Goal: Information Seeking & Learning: Learn about a topic

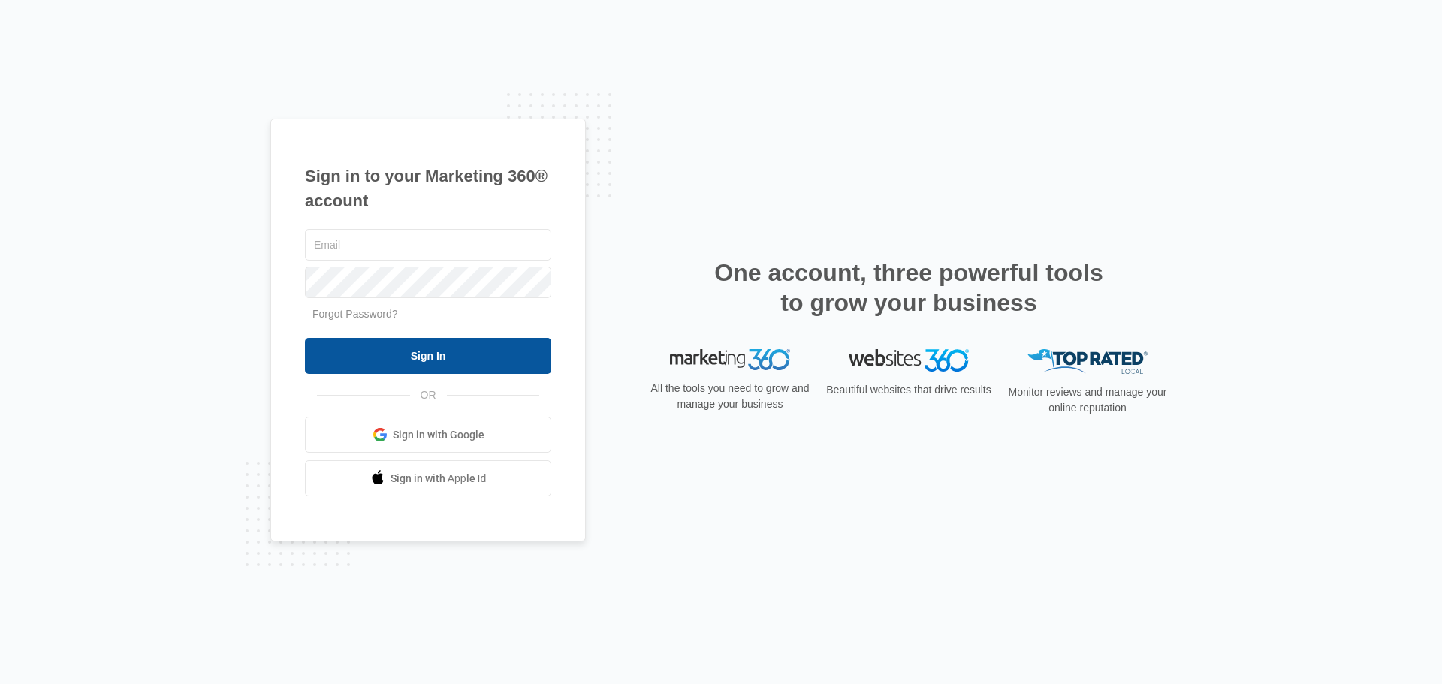
type input "[PERSON_NAME][EMAIL_ADDRESS][PERSON_NAME][DOMAIN_NAME]"
click at [445, 363] on input "Sign In" at bounding box center [428, 356] width 246 height 36
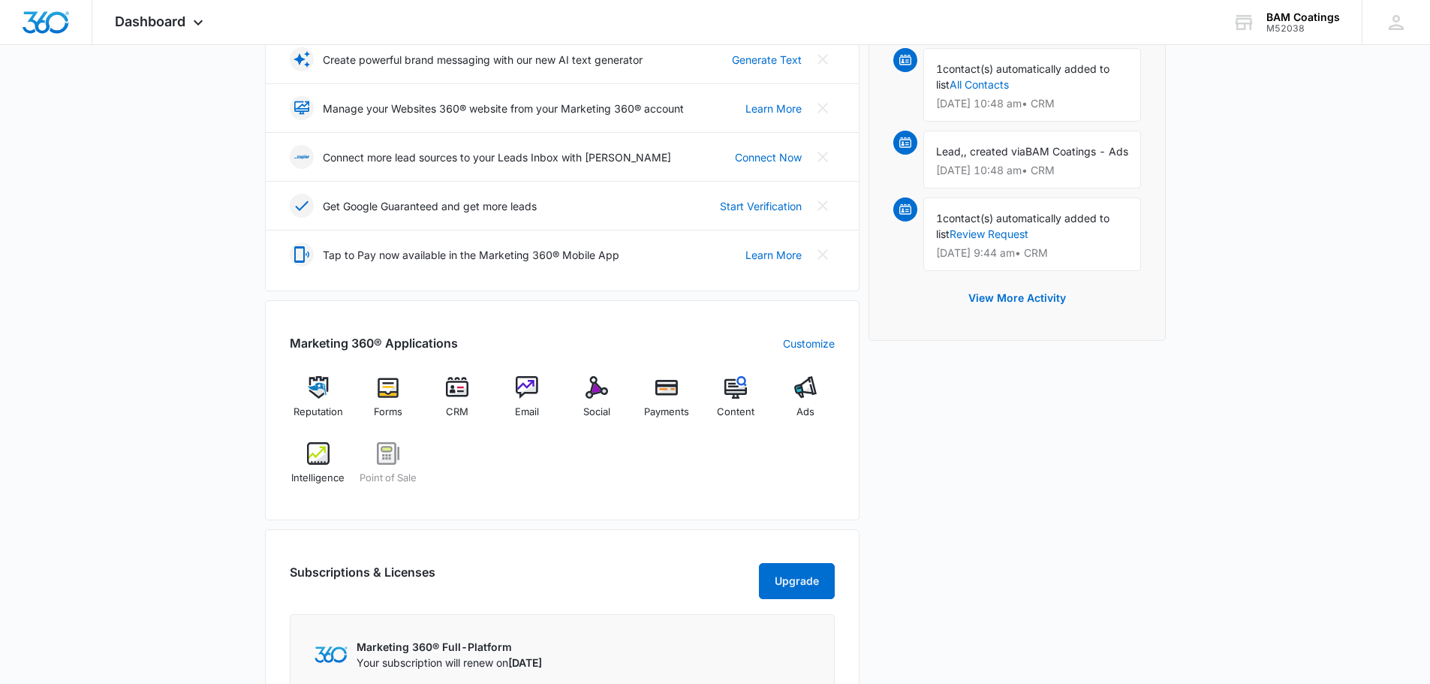
scroll to position [400, 0]
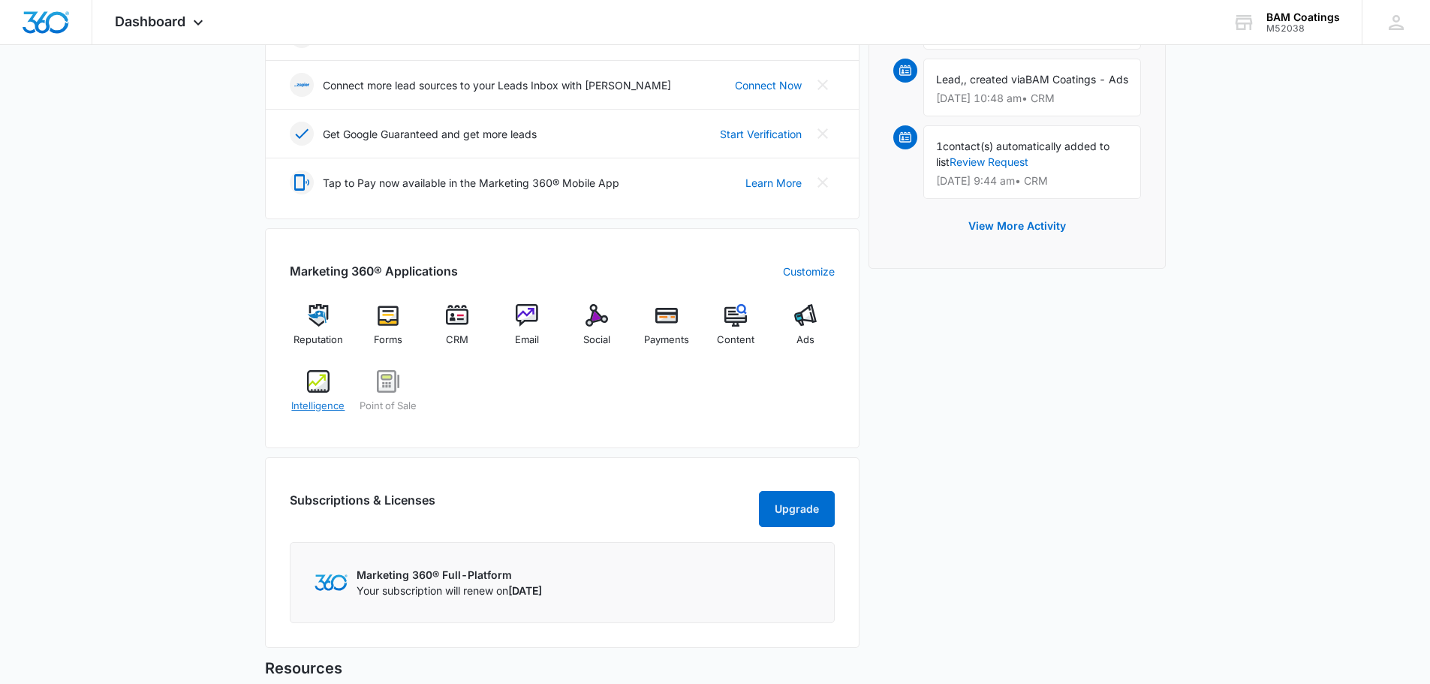
click at [323, 411] on span "Intelligence" at bounding box center [317, 406] width 53 height 15
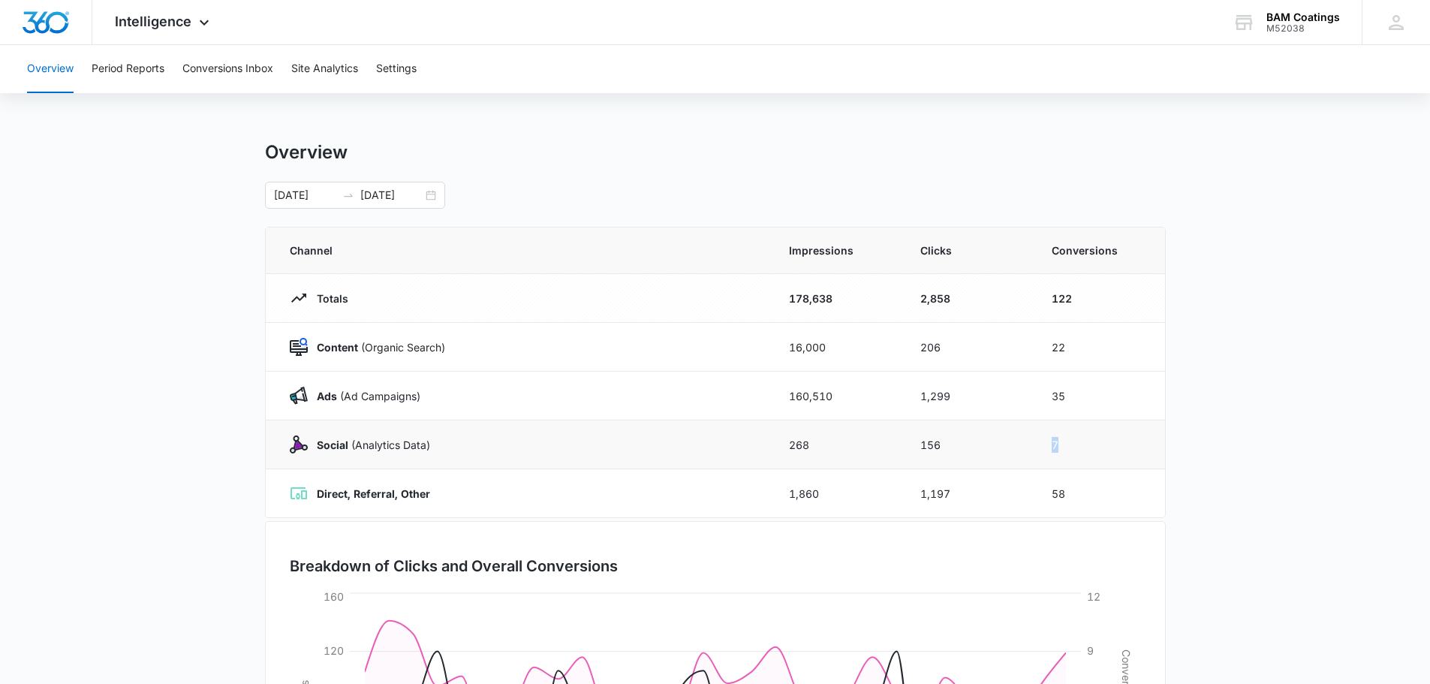
drag, startPoint x: 1053, startPoint y: 445, endPoint x: 1067, endPoint y: 446, distance: 14.3
click at [1067, 446] on td "7" at bounding box center [1099, 445] width 131 height 49
click at [1113, 448] on td "7" at bounding box center [1099, 445] width 131 height 49
click at [433, 195] on div "[DATE] [DATE]" at bounding box center [355, 195] width 180 height 27
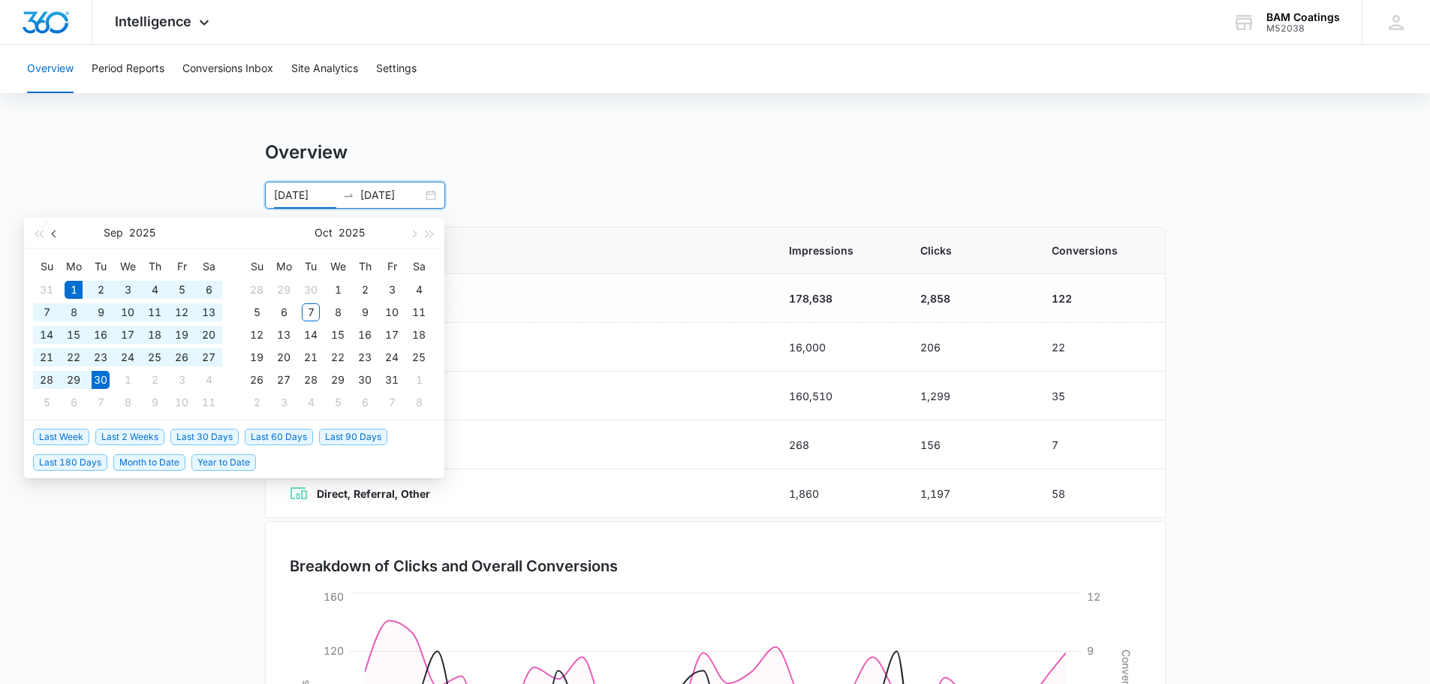
click at [57, 234] on span "button" at bounding box center [56, 234] width 8 height 8
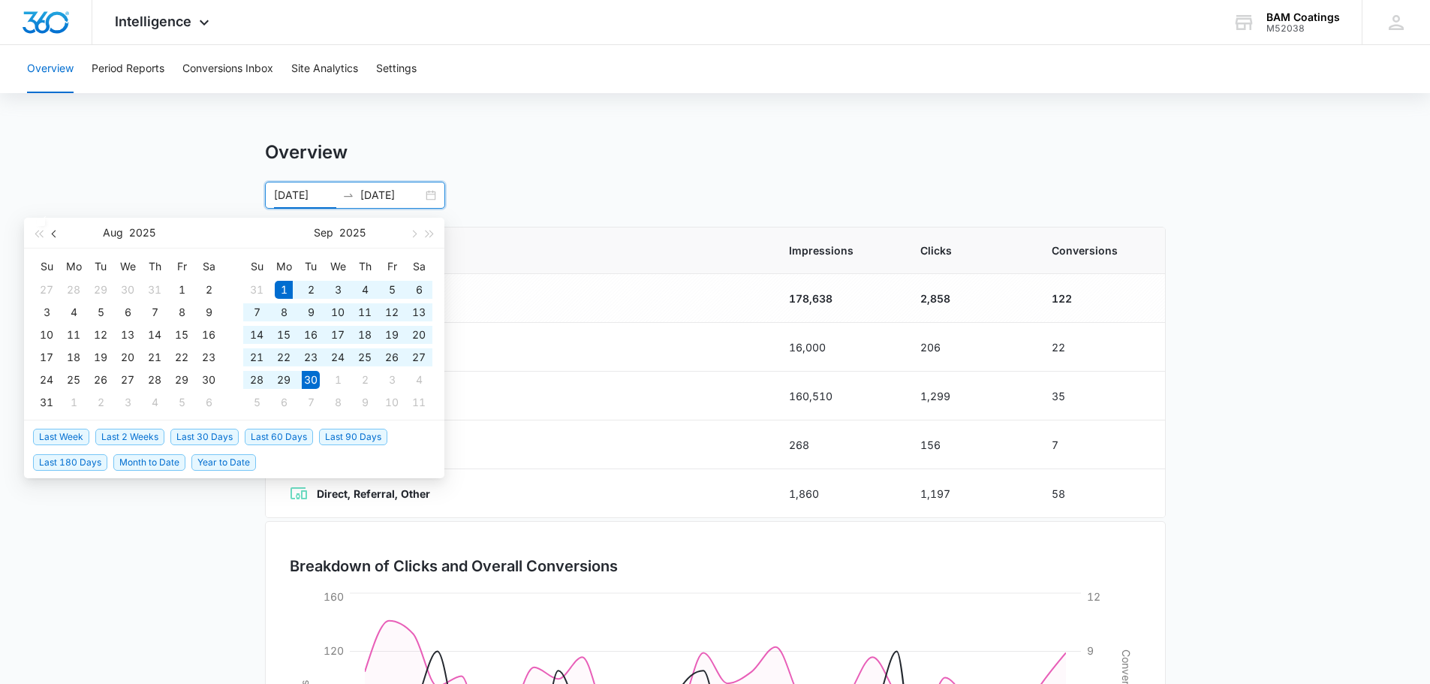
click at [57, 234] on span "button" at bounding box center [56, 234] width 8 height 8
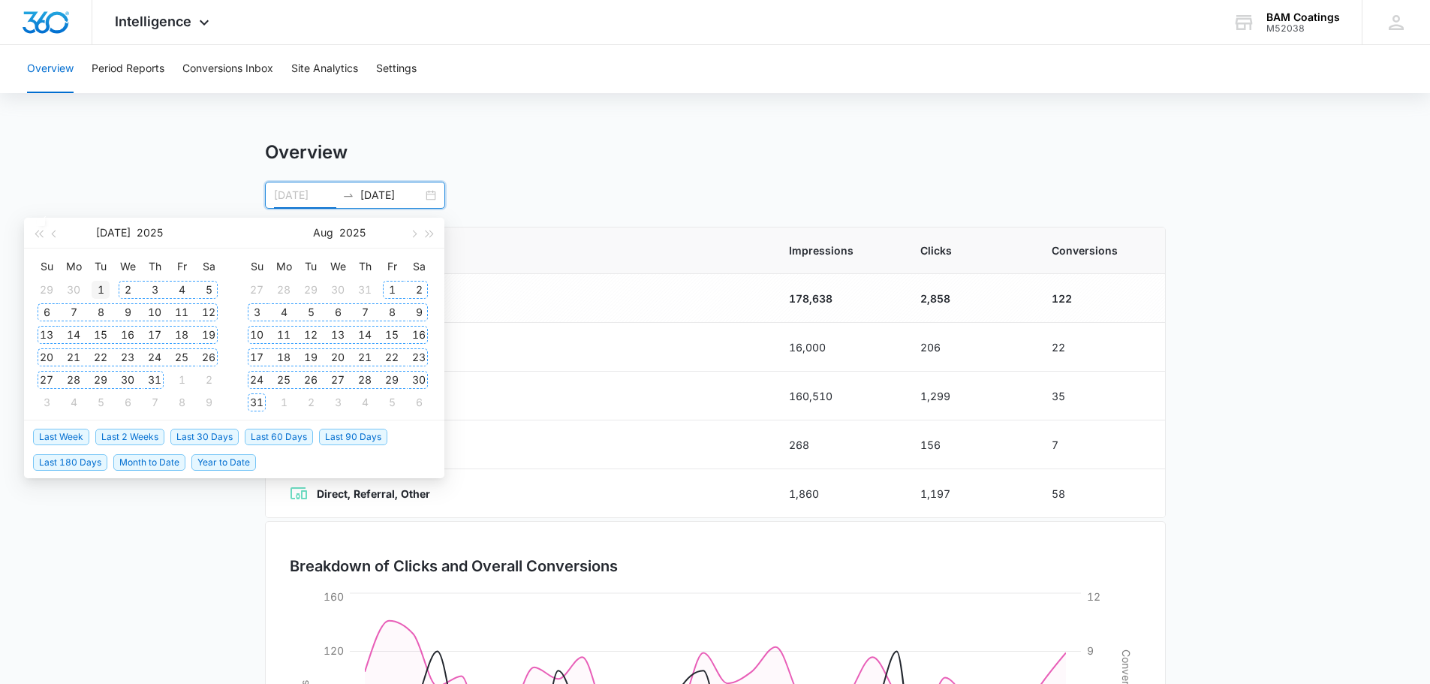
type input "[DATE]"
click at [100, 289] on div "1" at bounding box center [101, 290] width 18 height 18
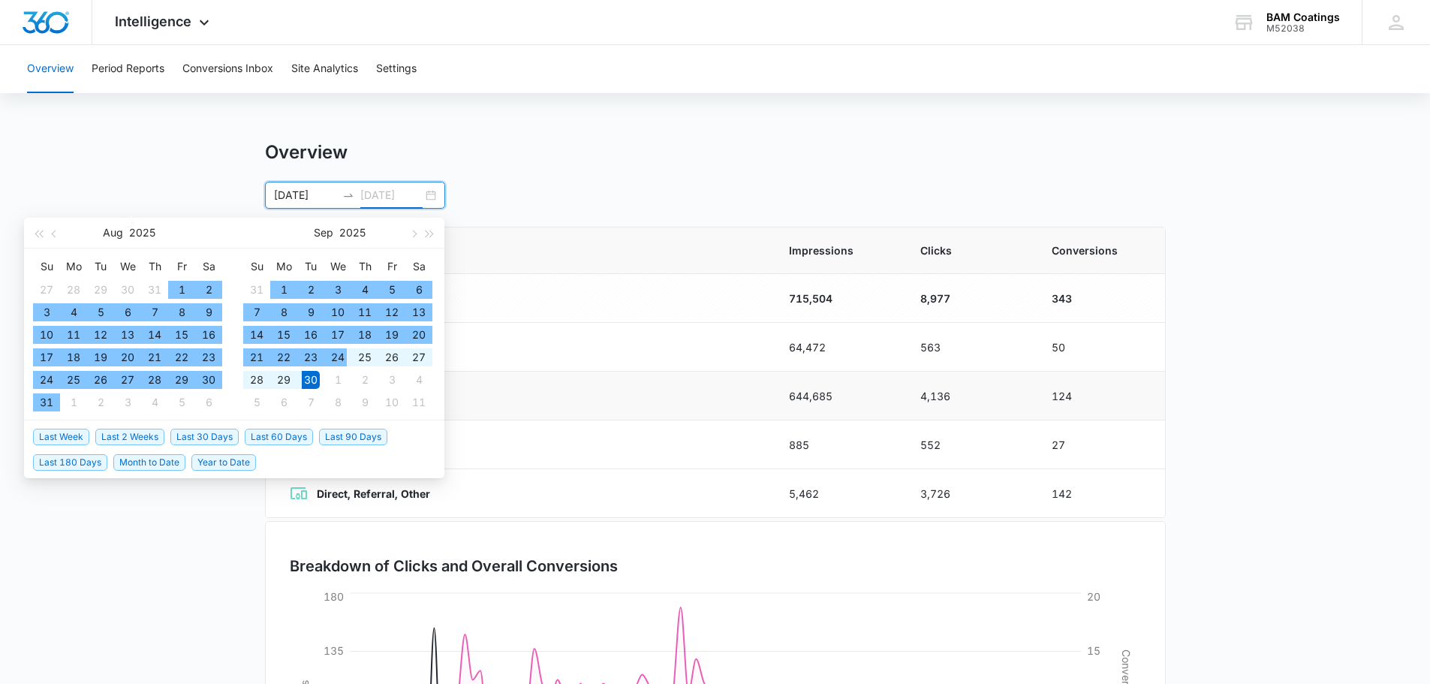
type input "[DATE]"
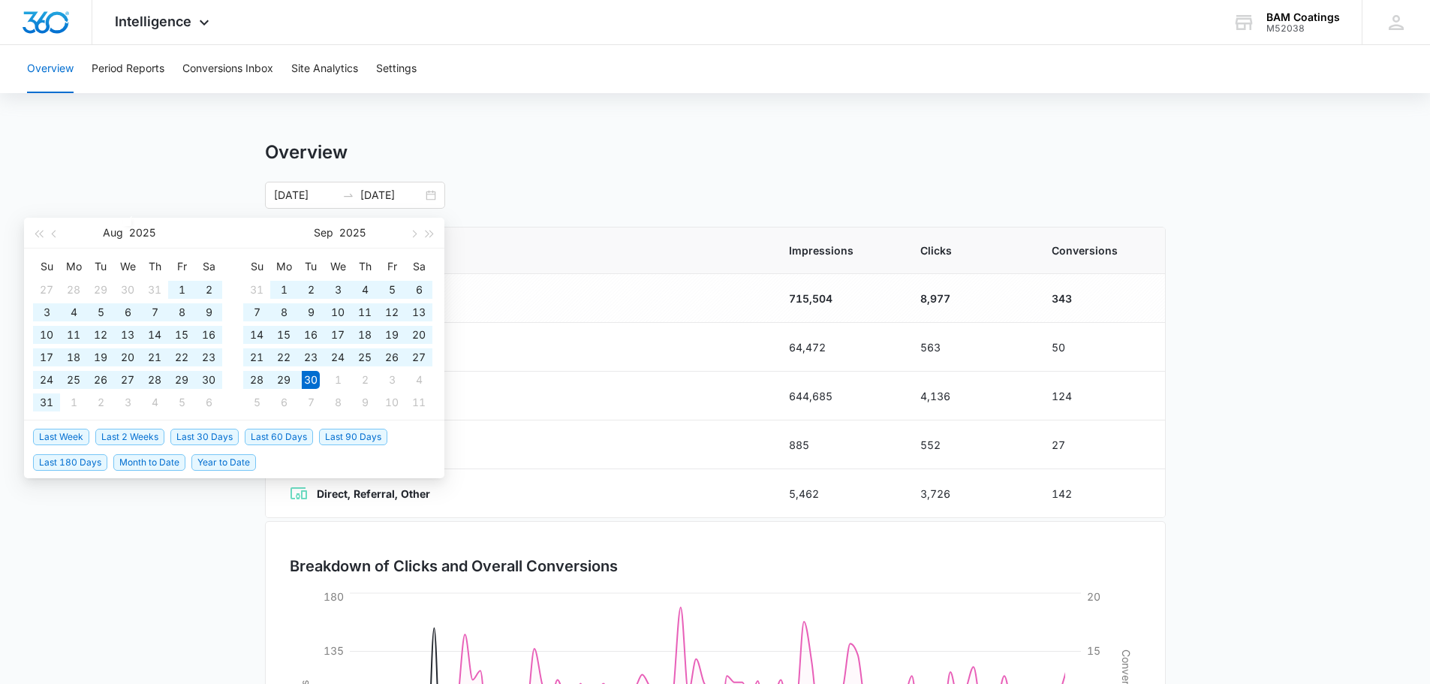
click at [1232, 422] on main "Overview [DATE] [DATE] [DATE] Su Mo Tu We Th Fr Sa 27 28 29 30 31 1 2 3 4 5 6 7…" at bounding box center [715, 535] width 1430 height 788
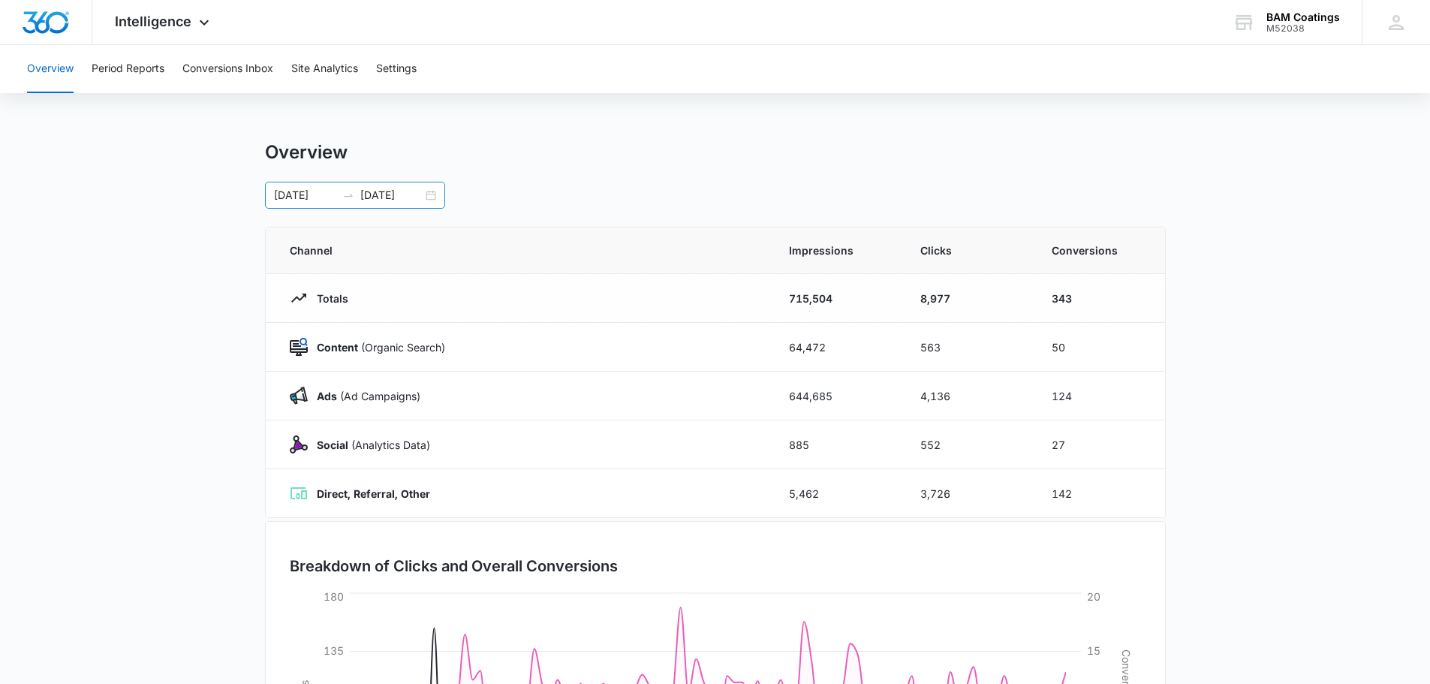
click at [430, 194] on div "[DATE] [DATE]" at bounding box center [355, 195] width 180 height 27
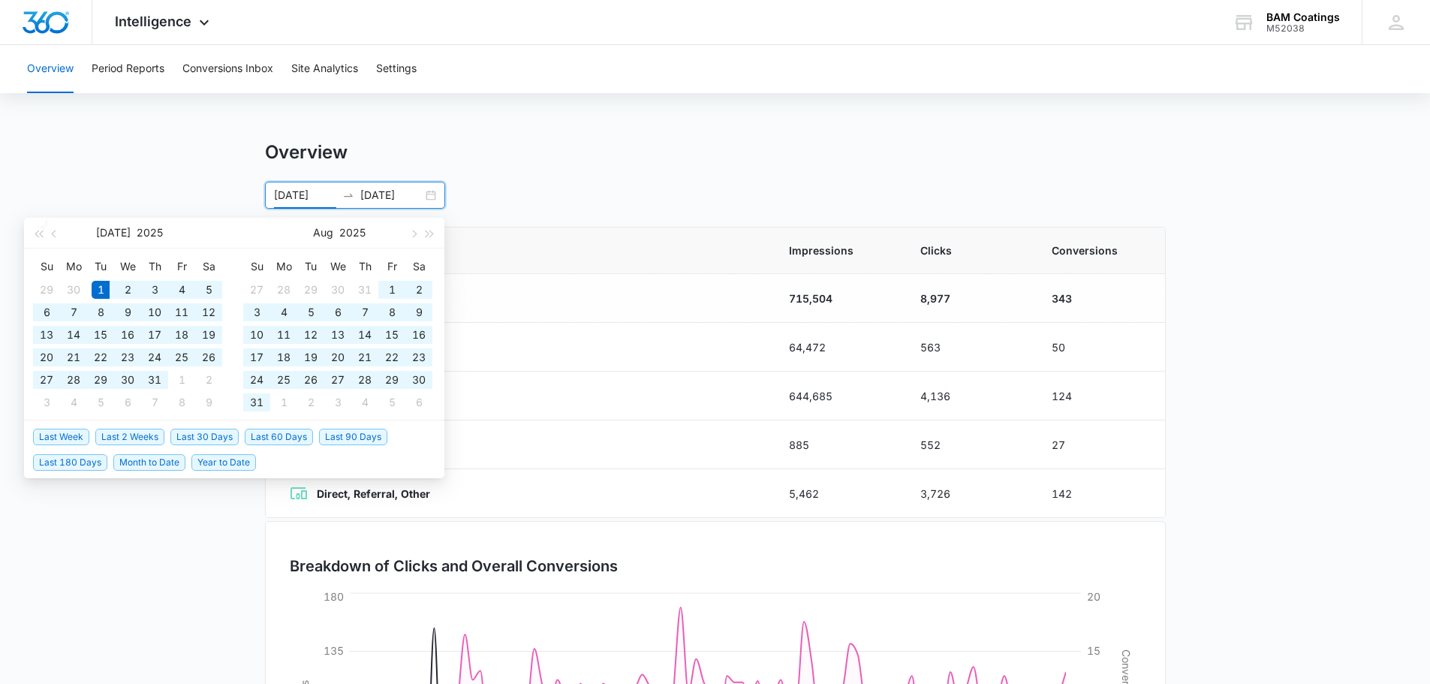
click at [650, 155] on div "Overview" at bounding box center [715, 152] width 901 height 23
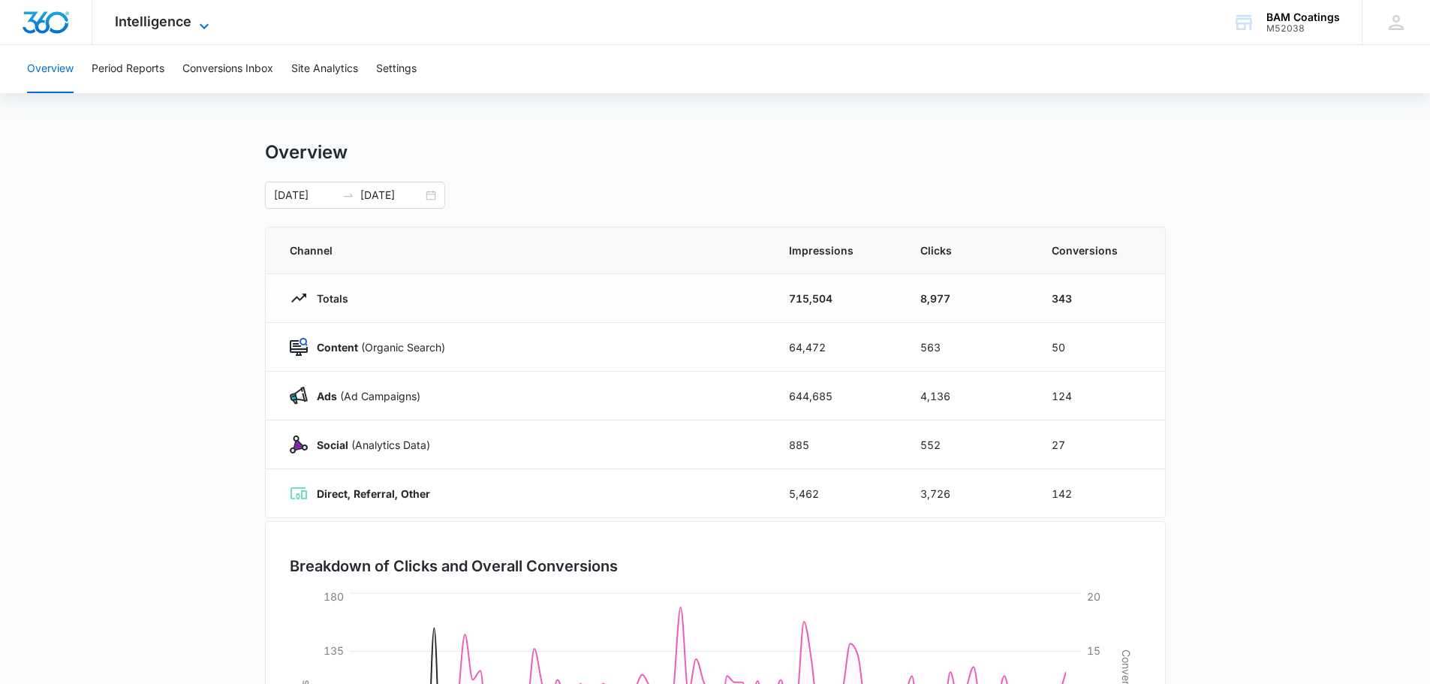
click at [200, 24] on icon at bounding box center [204, 26] width 18 height 18
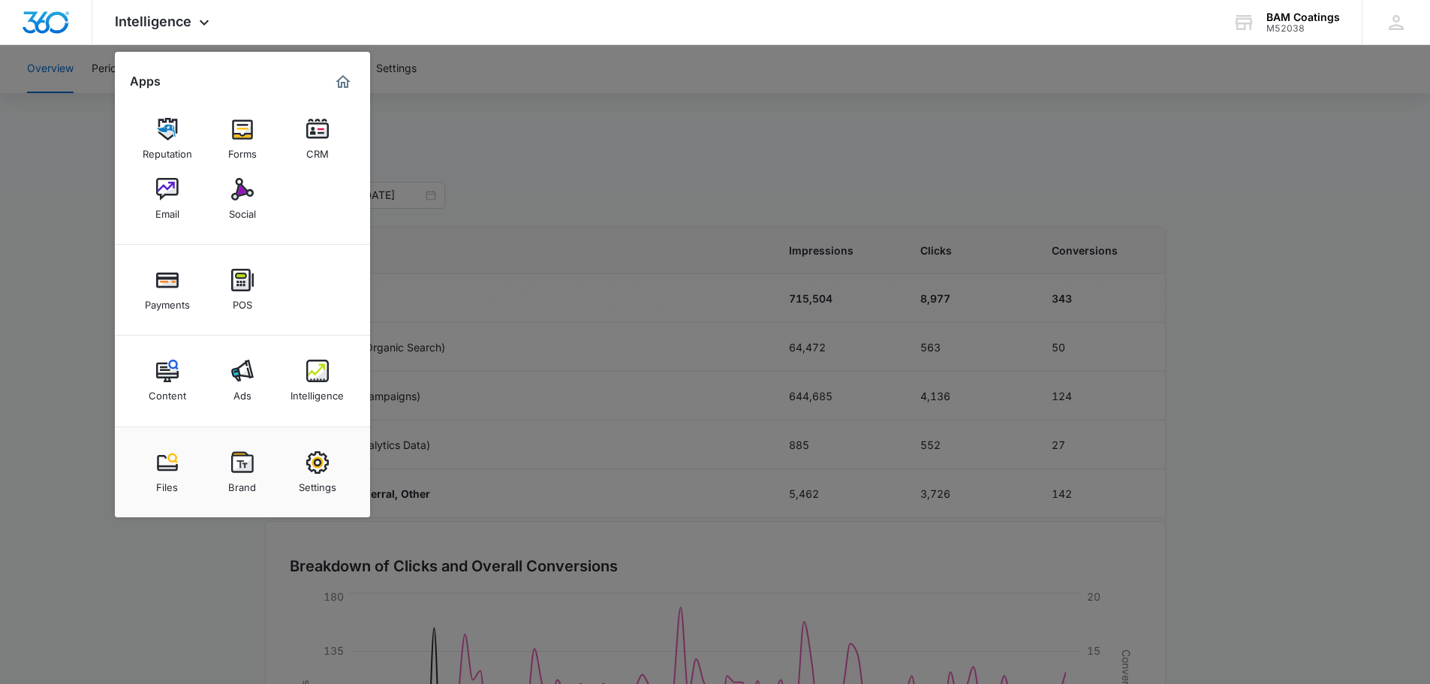
click at [614, 176] on div at bounding box center [715, 342] width 1430 height 684
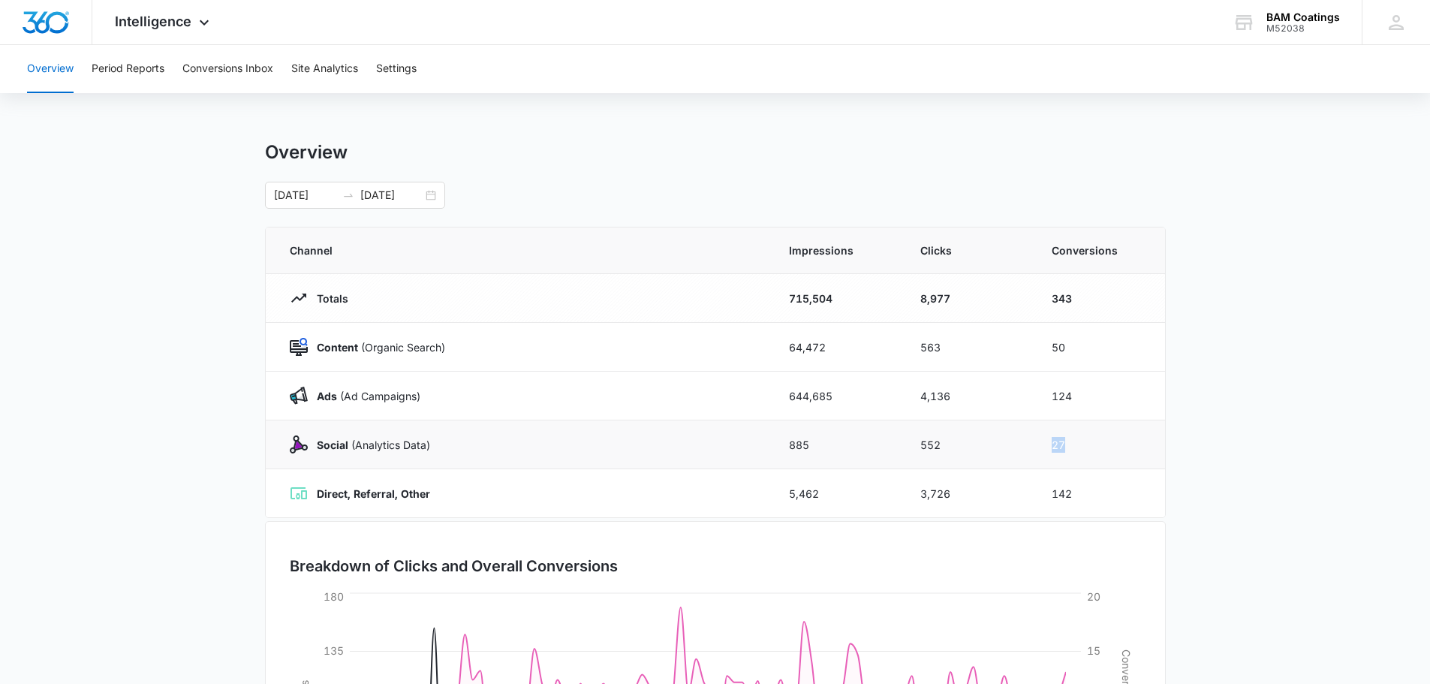
drag, startPoint x: 1048, startPoint y: 449, endPoint x: 1069, endPoint y: 448, distance: 20.3
click at [1069, 448] on td "27" at bounding box center [1099, 445] width 131 height 49
click at [1078, 447] on td "27" at bounding box center [1099, 445] width 131 height 49
click at [428, 192] on div "[DATE] [DATE]" at bounding box center [355, 195] width 180 height 27
click at [573, 196] on div "[DATE] [DATE] [DATE] Su Mo Tu We Th Fr Sa 29 30 1 2 3 4 5 6 7 8 9 10 11 12 13 1…" at bounding box center [715, 195] width 901 height 27
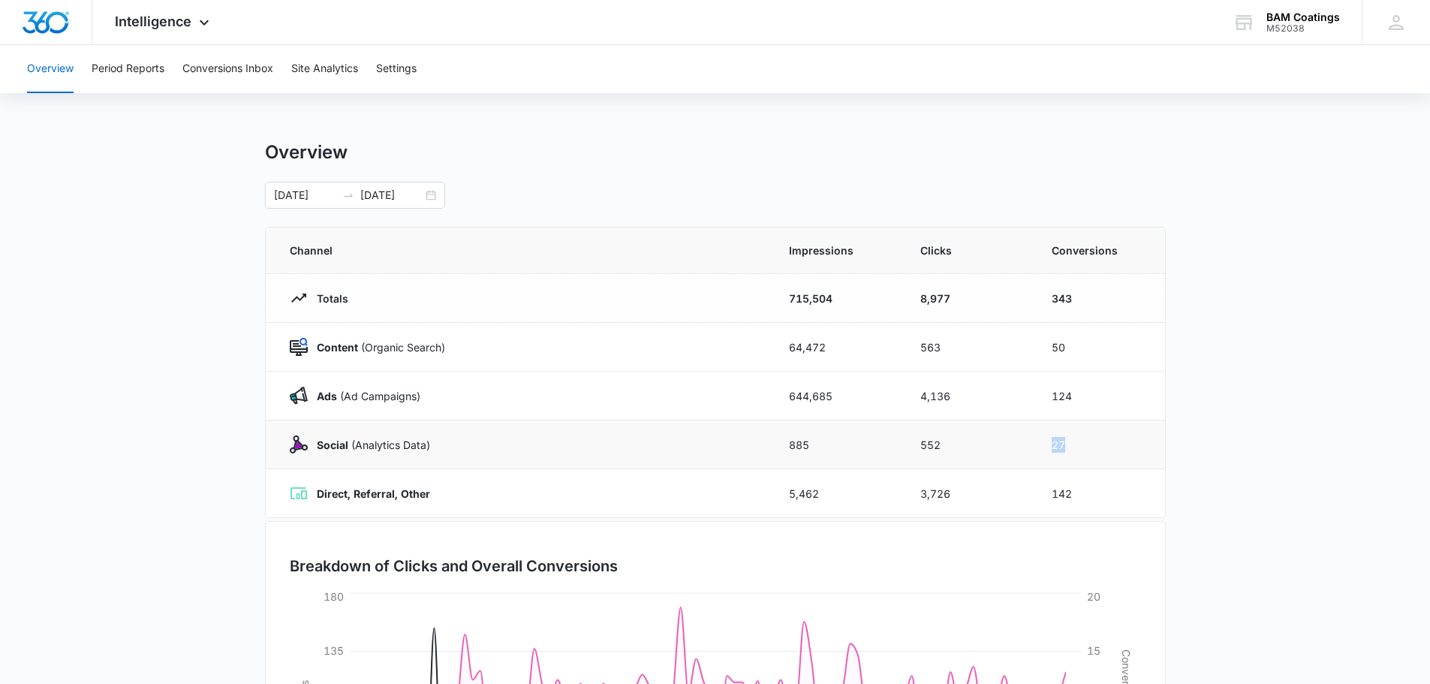
drag, startPoint x: 1054, startPoint y: 445, endPoint x: 1073, endPoint y: 445, distance: 19.5
click at [1073, 445] on td "27" at bounding box center [1099, 445] width 131 height 49
click at [1088, 440] on td "27" at bounding box center [1099, 445] width 131 height 49
drag, startPoint x: 1072, startPoint y: 390, endPoint x: 290, endPoint y: 382, distance: 781.7
click at [290, 382] on tr "Ads ([PERSON_NAME]) 644,685 4,136 124" at bounding box center [716, 396] width 900 height 49
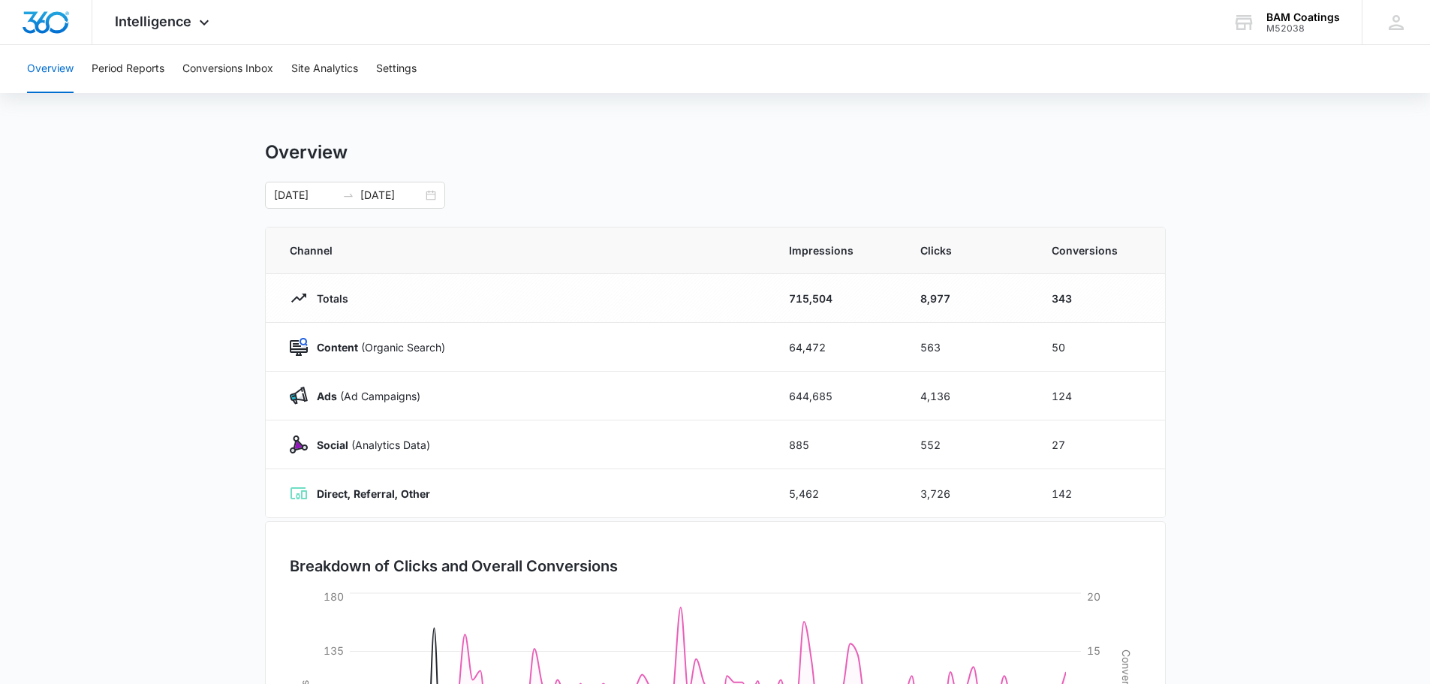
click at [237, 382] on main "Overview [DATE] [DATE] [DATE] Su Mo Tu We Th Fr Sa 29 30 1 2 3 4 5 6 7 8 9 10 1…" at bounding box center [715, 535] width 1430 height 788
click at [119, 68] on button "Period Reports" at bounding box center [128, 69] width 73 height 48
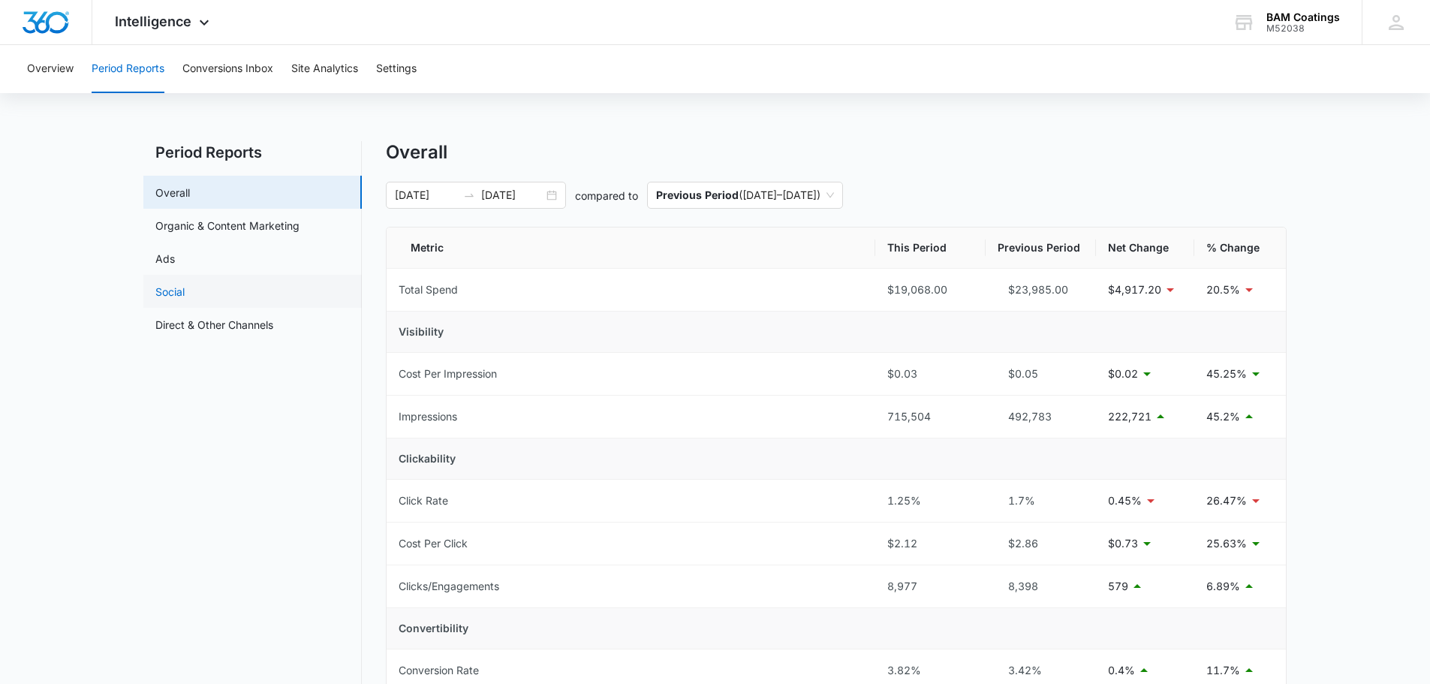
click at [169, 294] on link "Social" at bounding box center [169, 292] width 29 height 16
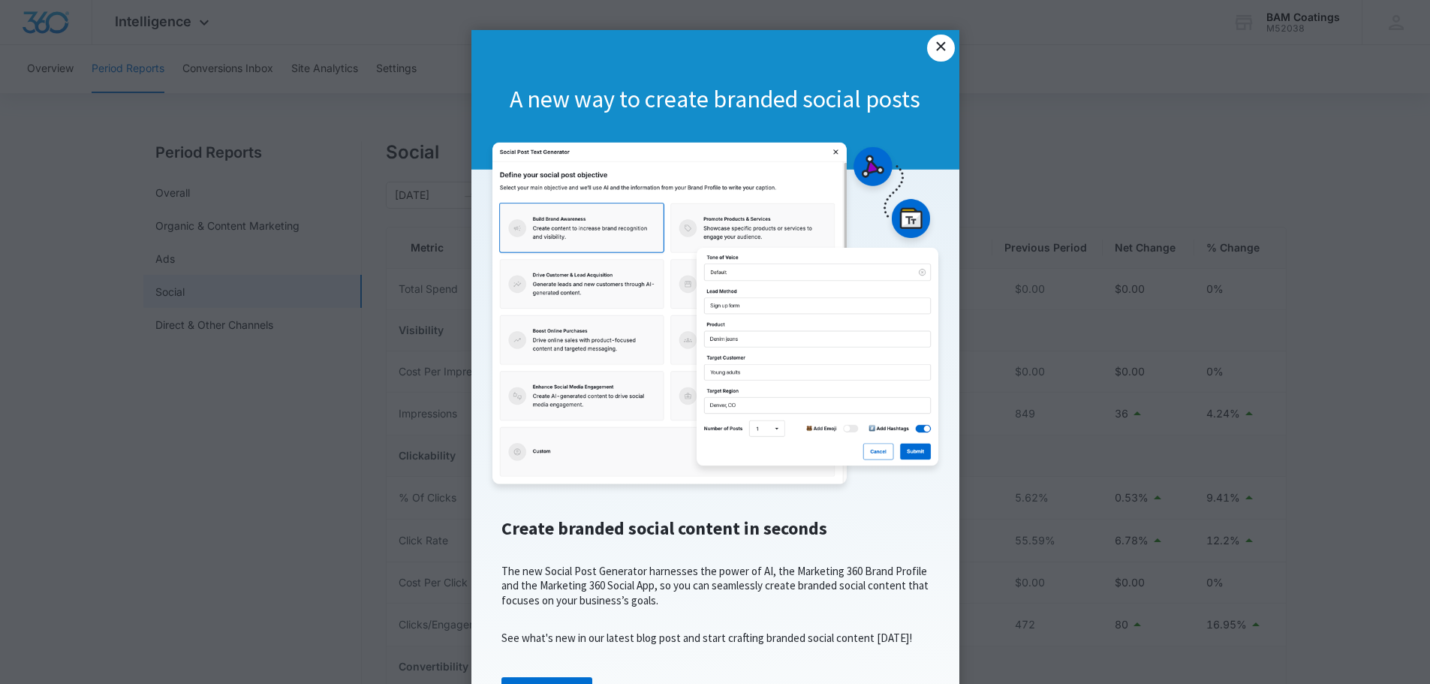
click at [939, 47] on link "×" at bounding box center [940, 48] width 27 height 27
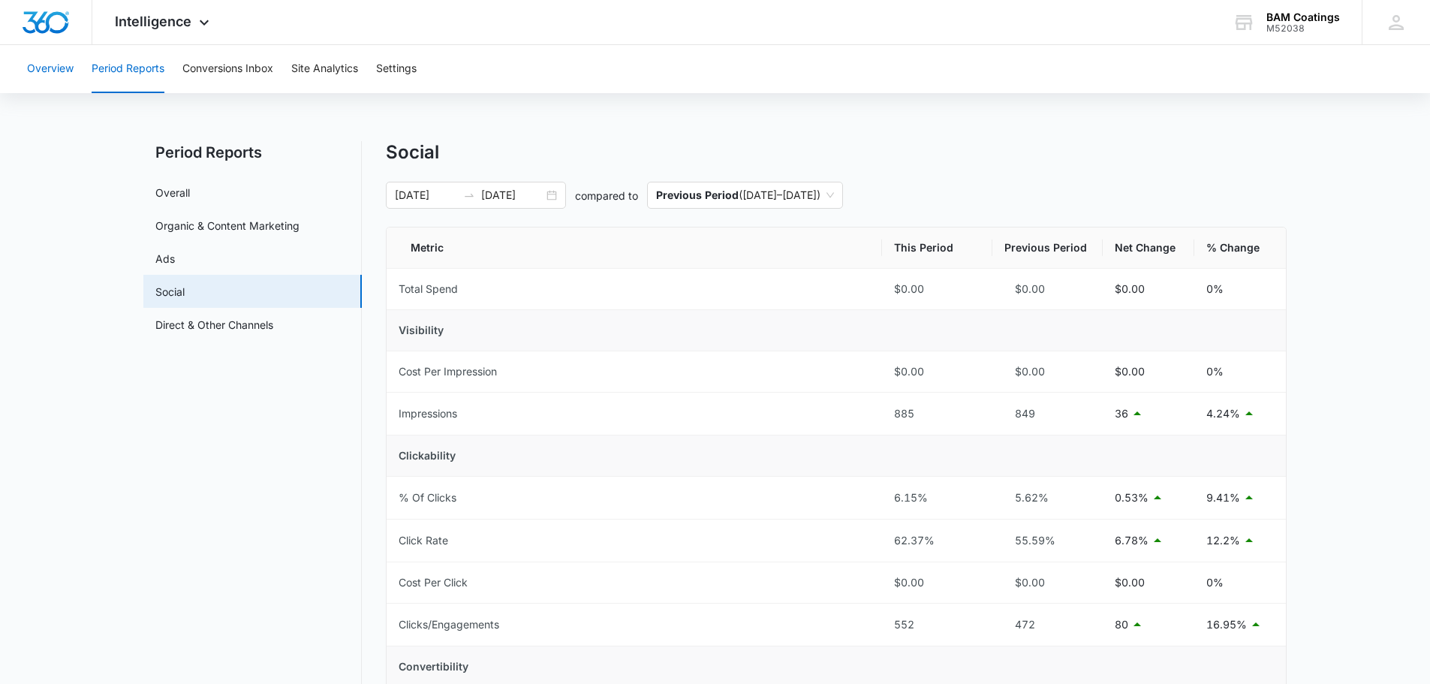
click at [64, 75] on button "Overview" at bounding box center [50, 69] width 47 height 48
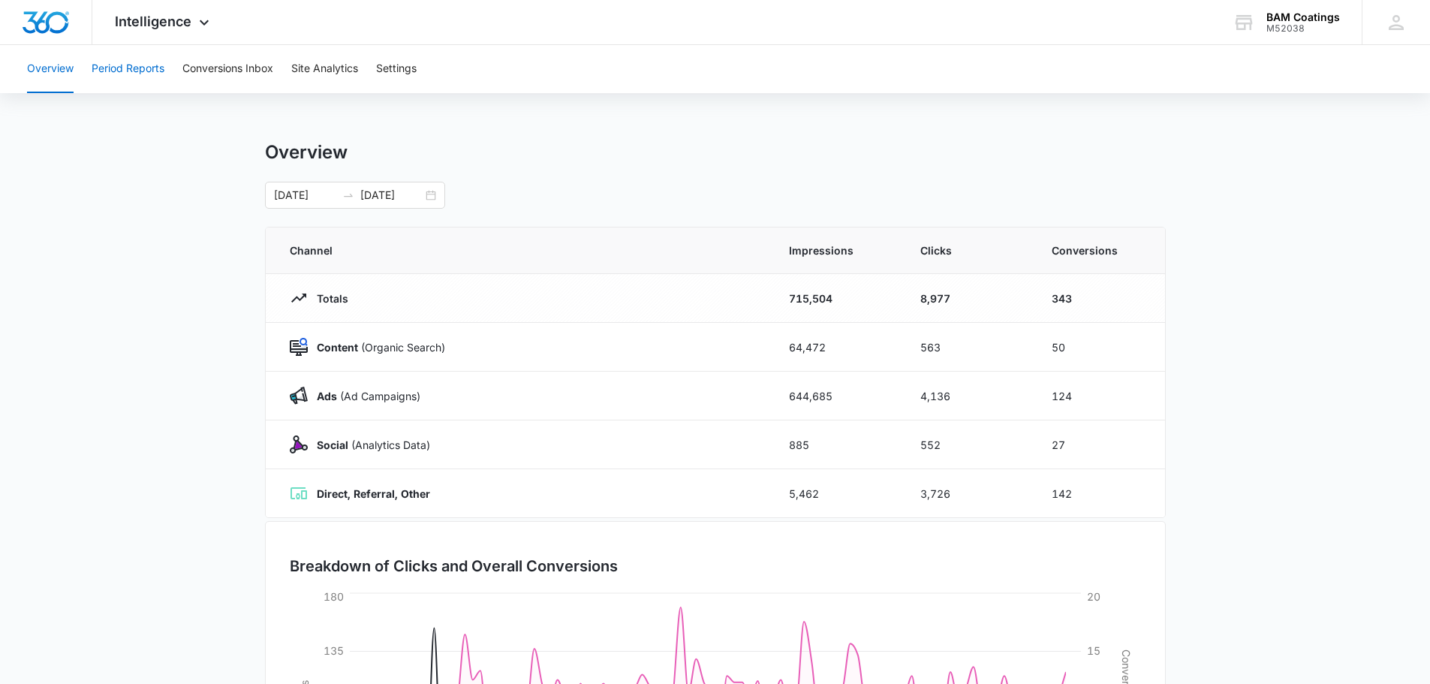
click at [132, 68] on button "Period Reports" at bounding box center [128, 69] width 73 height 48
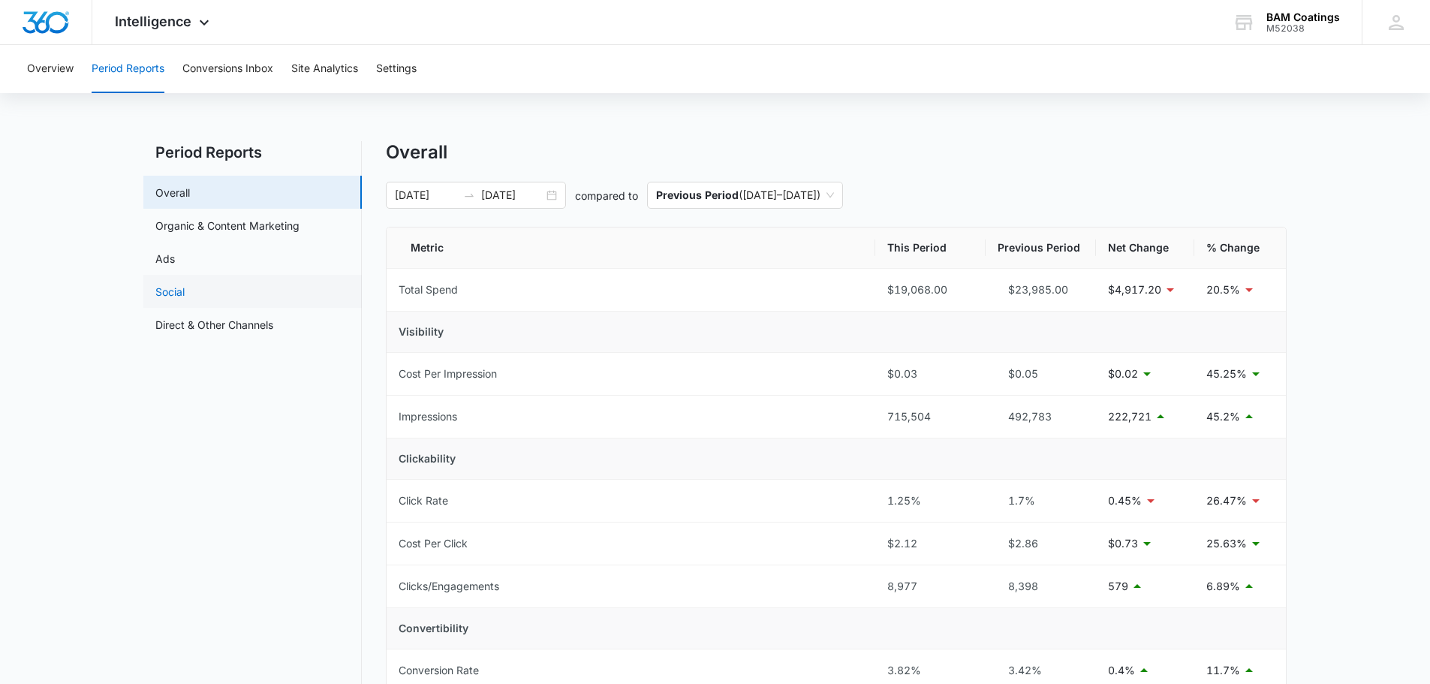
click at [182, 294] on link "Social" at bounding box center [169, 292] width 29 height 16
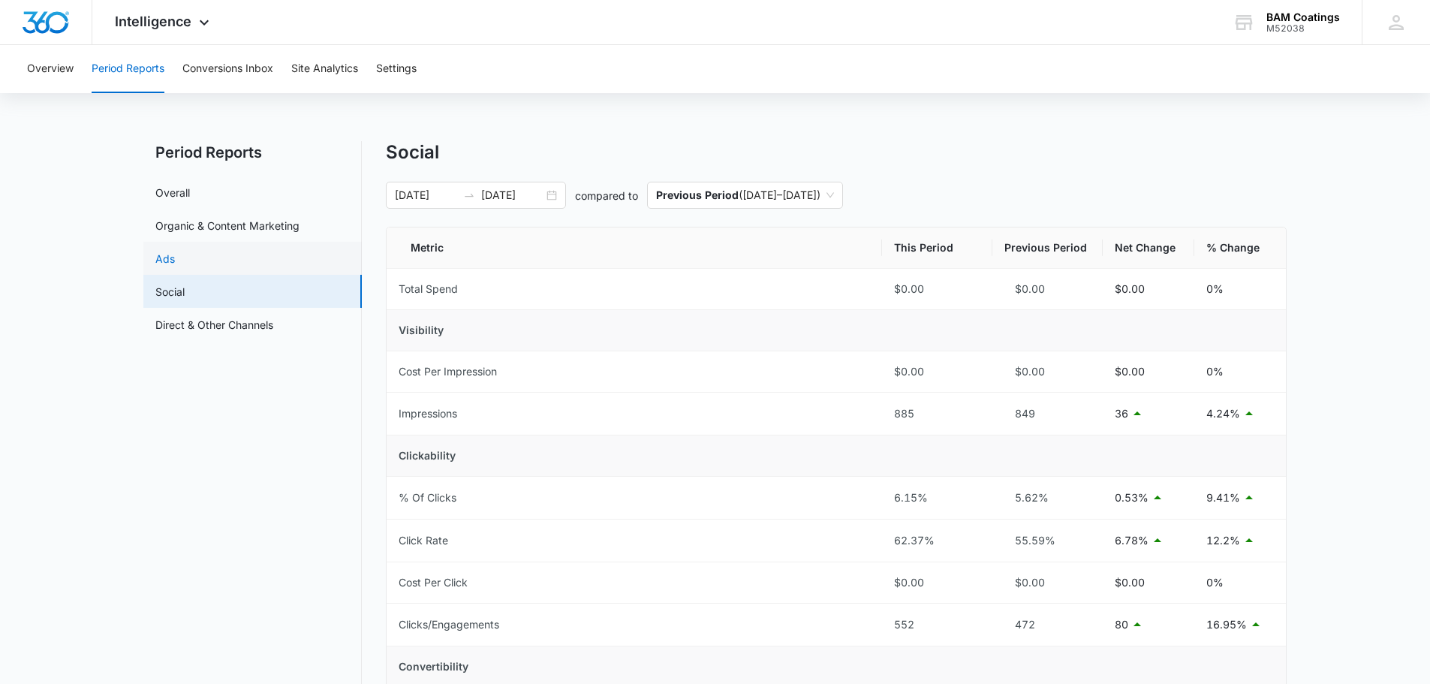
click at [175, 253] on link "Ads" at bounding box center [165, 259] width 20 height 16
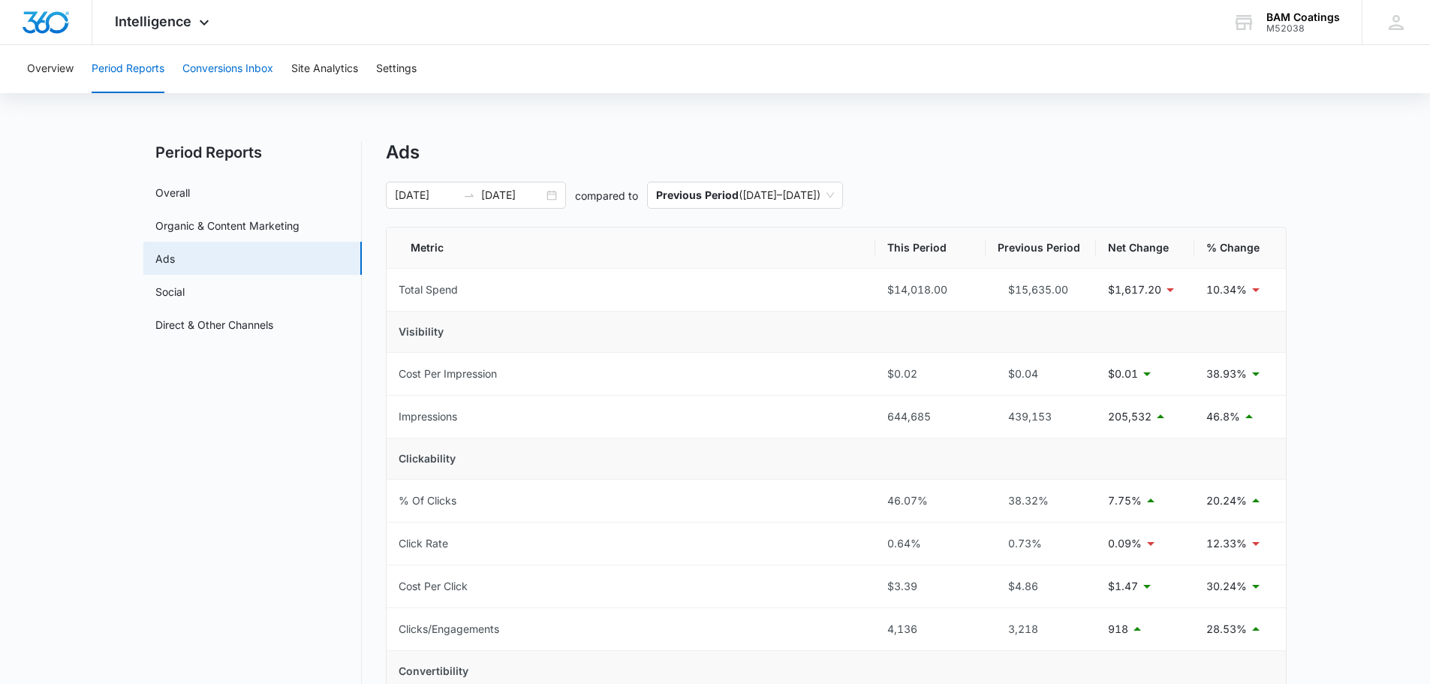
click at [234, 71] on button "Conversions Inbox" at bounding box center [227, 69] width 91 height 48
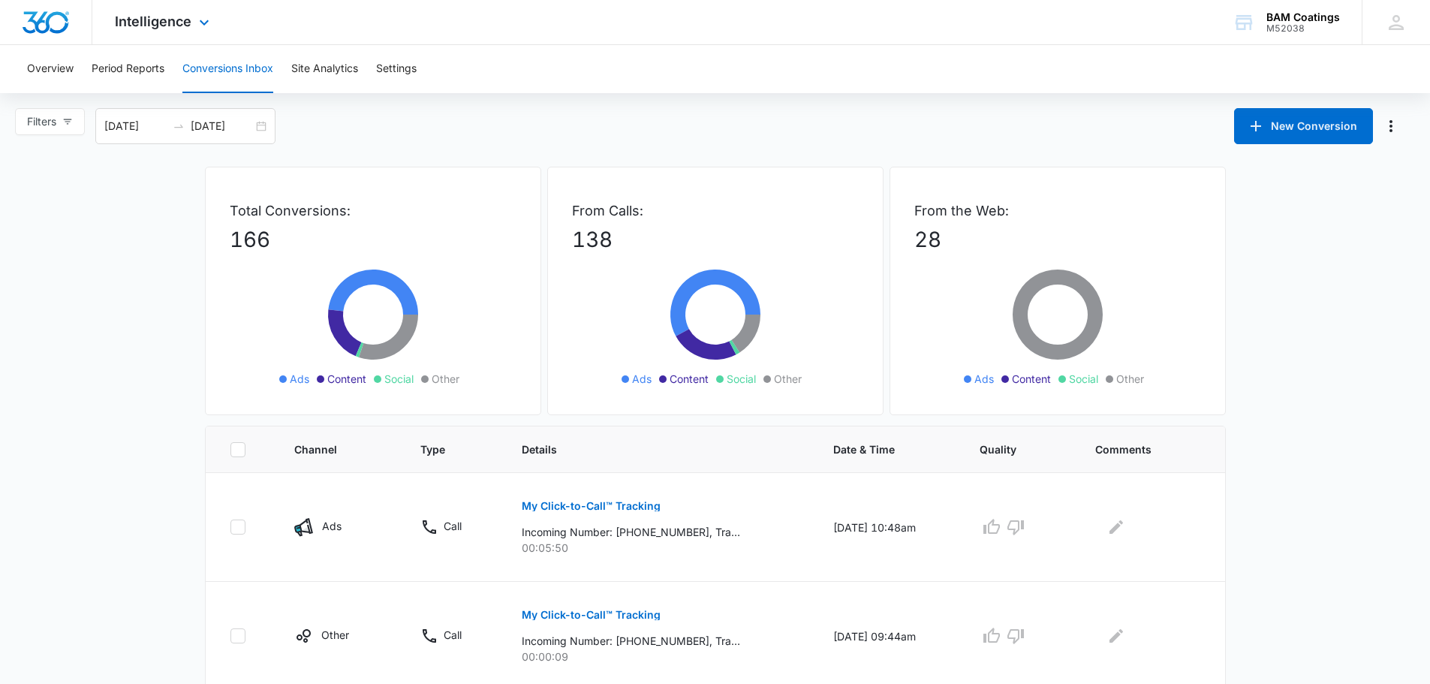
click at [168, 34] on div "Intelligence Apps Reputation Forms CRM Email Social Payments POS Content Ads In…" at bounding box center [163, 22] width 143 height 44
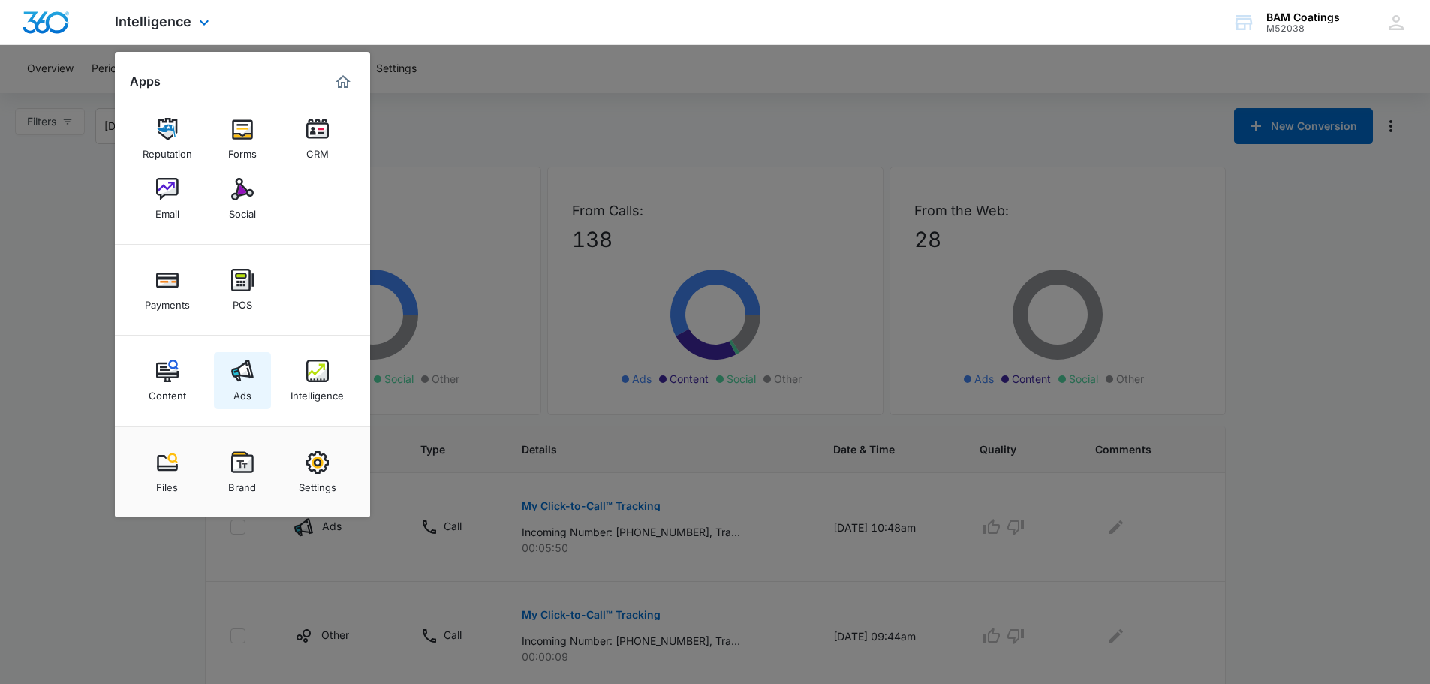
click at [242, 381] on img at bounding box center [242, 371] width 23 height 23
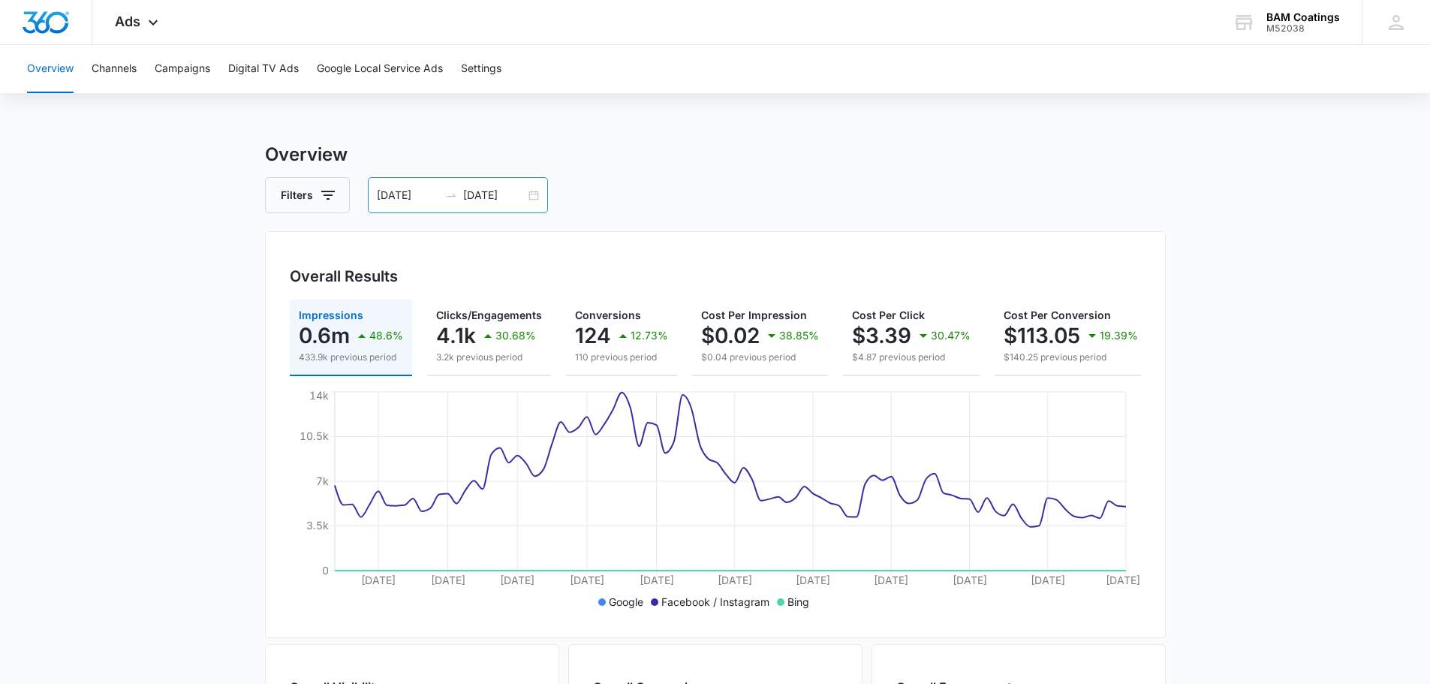
click at [531, 194] on div "[DATE] [DATE]" at bounding box center [458, 195] width 180 height 36
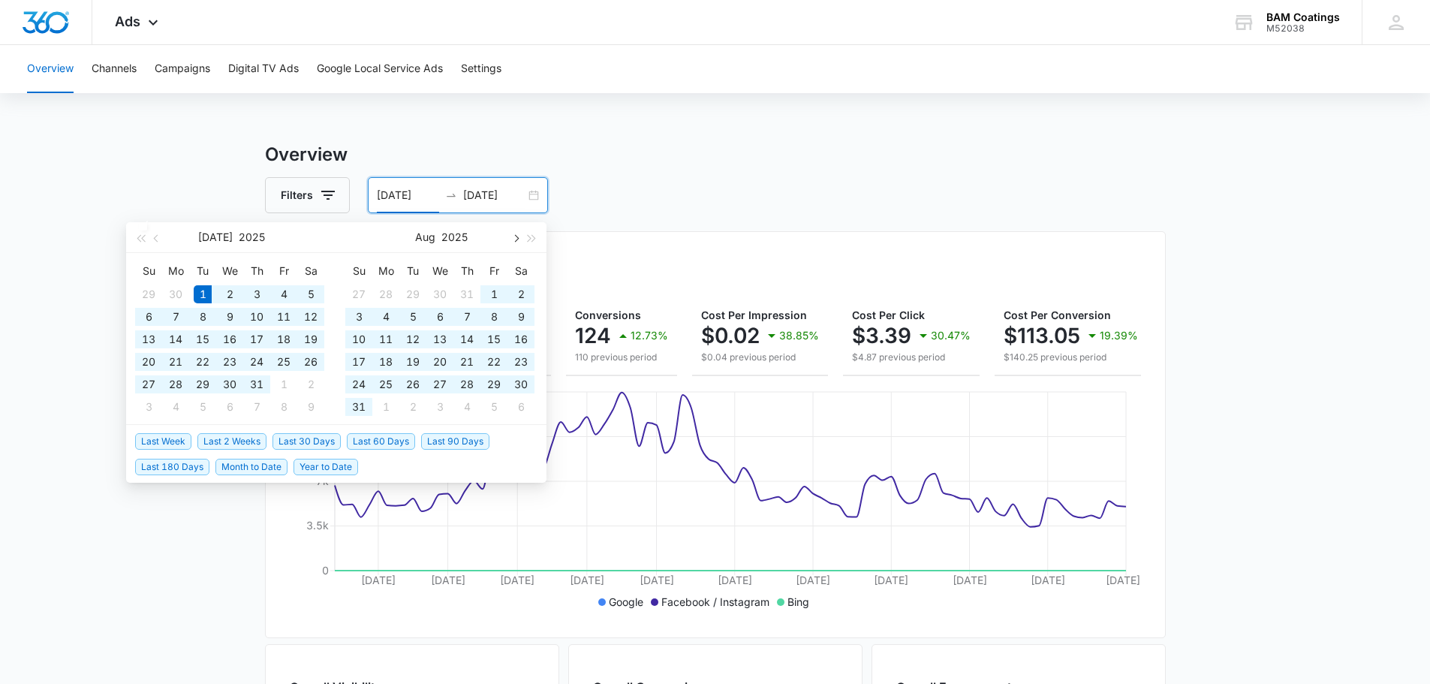
click at [521, 242] on button "button" at bounding box center [515, 237] width 17 height 30
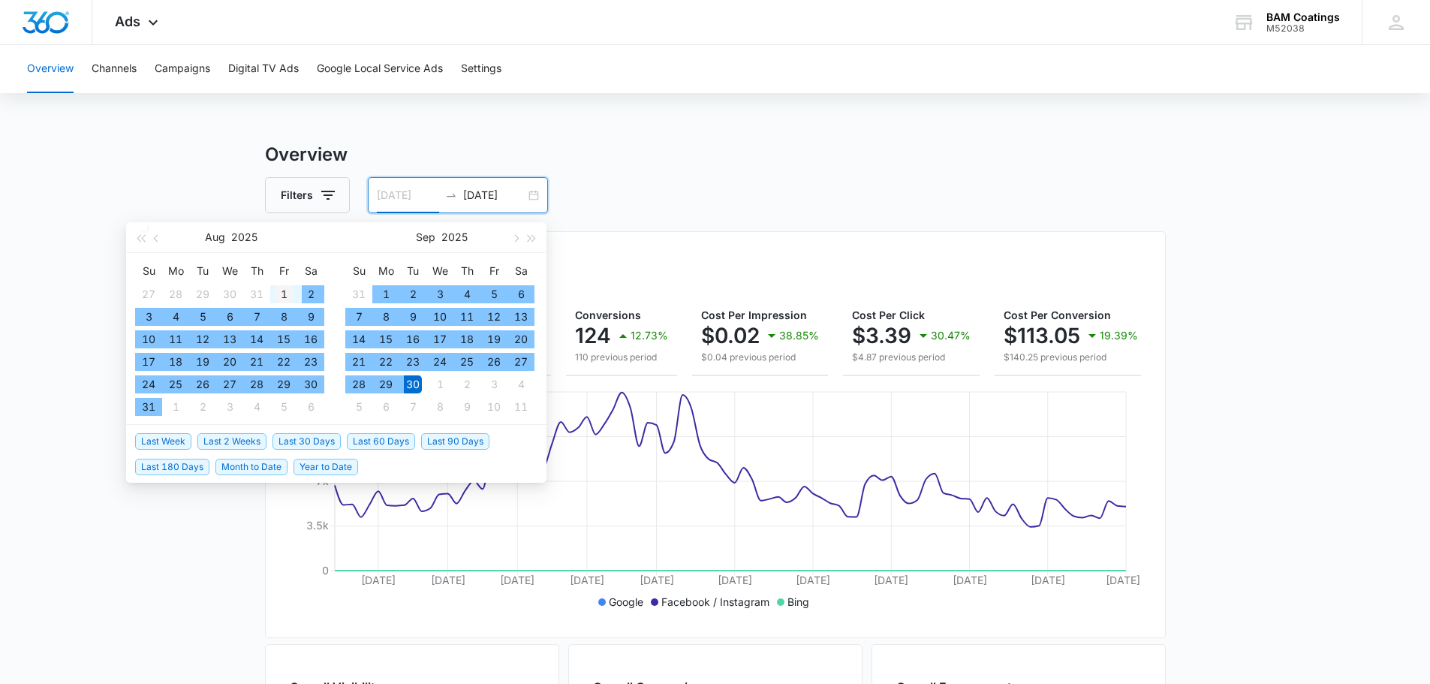
type input "[DATE]"
click at [282, 290] on div "1" at bounding box center [284, 294] width 18 height 18
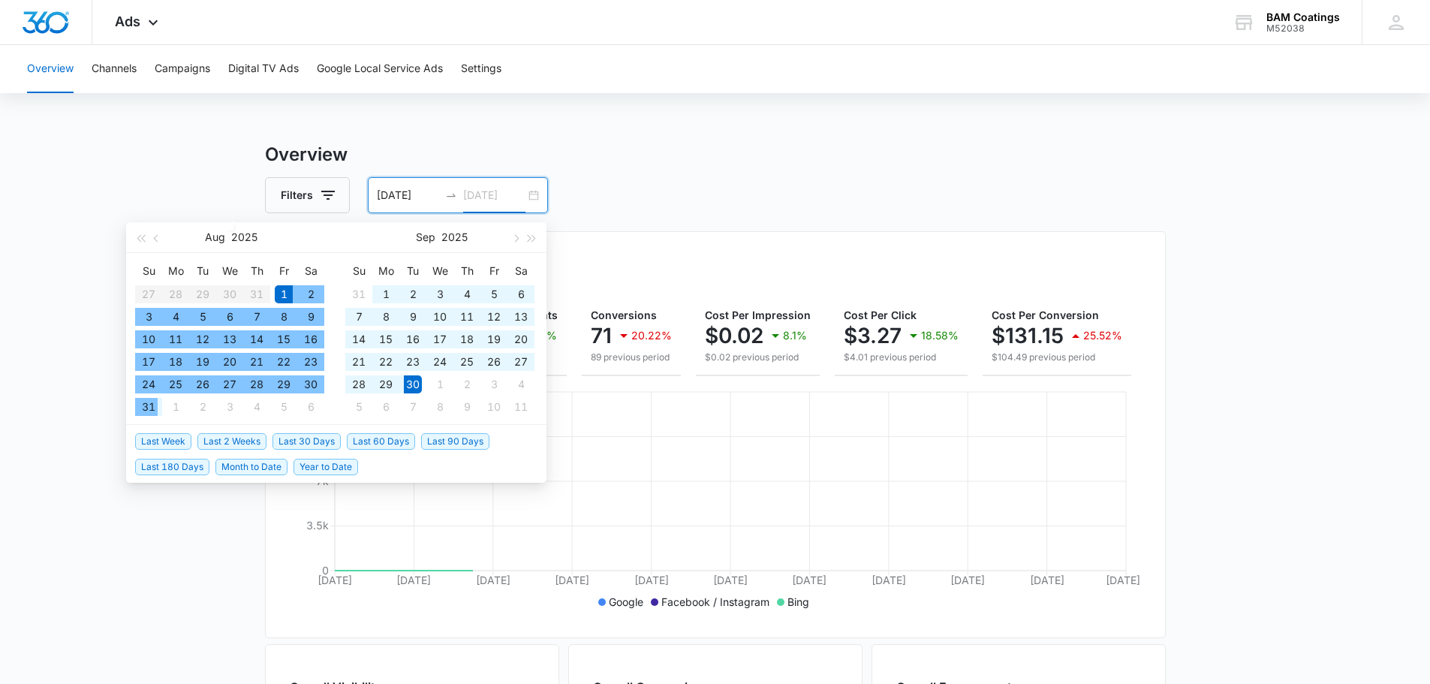
type input "[DATE]"
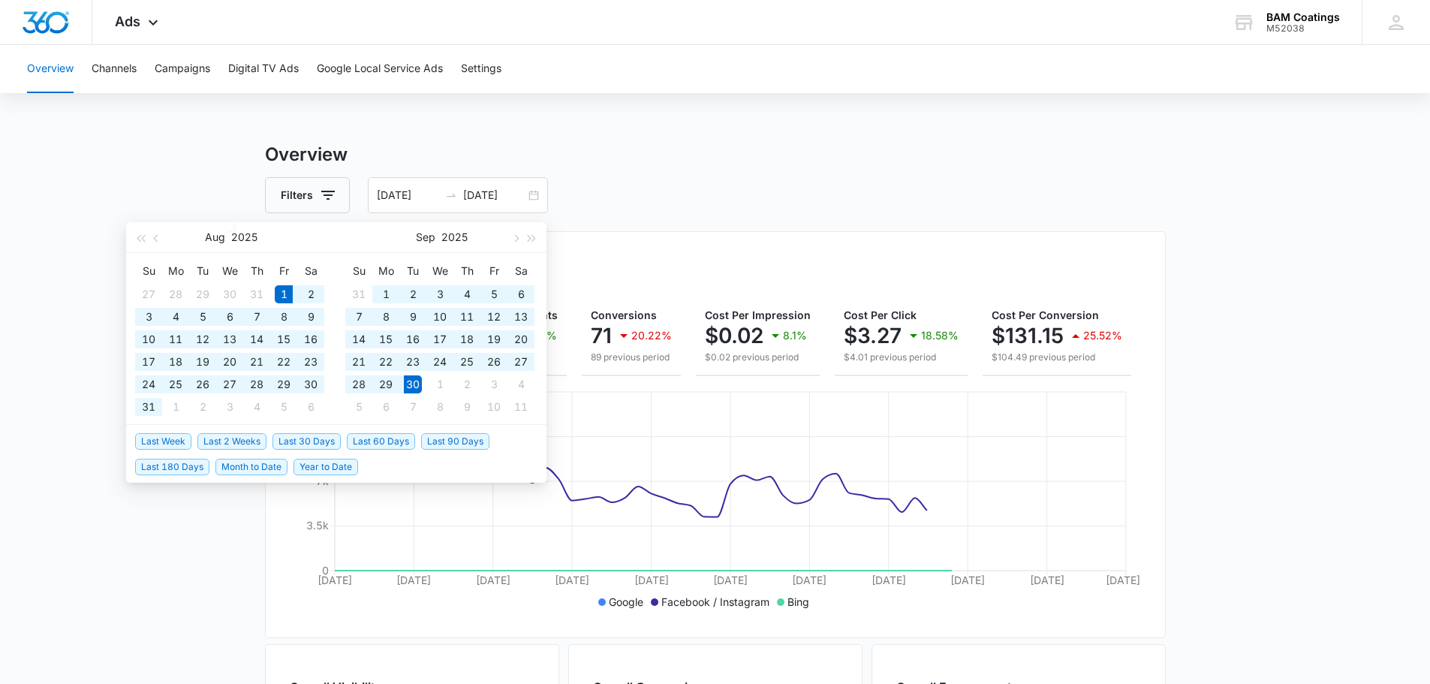
click at [624, 123] on div "Overview Channels Campaigns Digital TV Ads Google Local Service Ads Settings Ov…" at bounding box center [715, 632] width 1430 height 1174
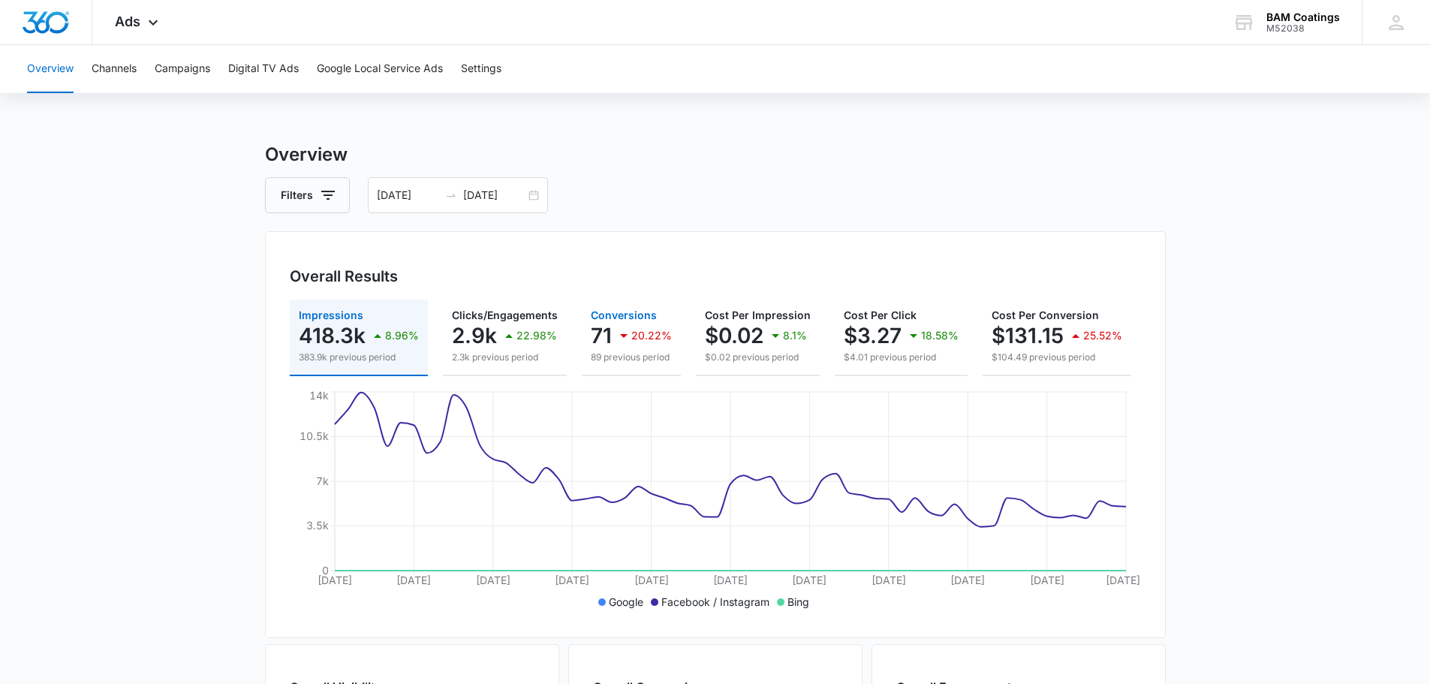
click at [645, 330] on p "20.22%" at bounding box center [652, 335] width 41 height 11
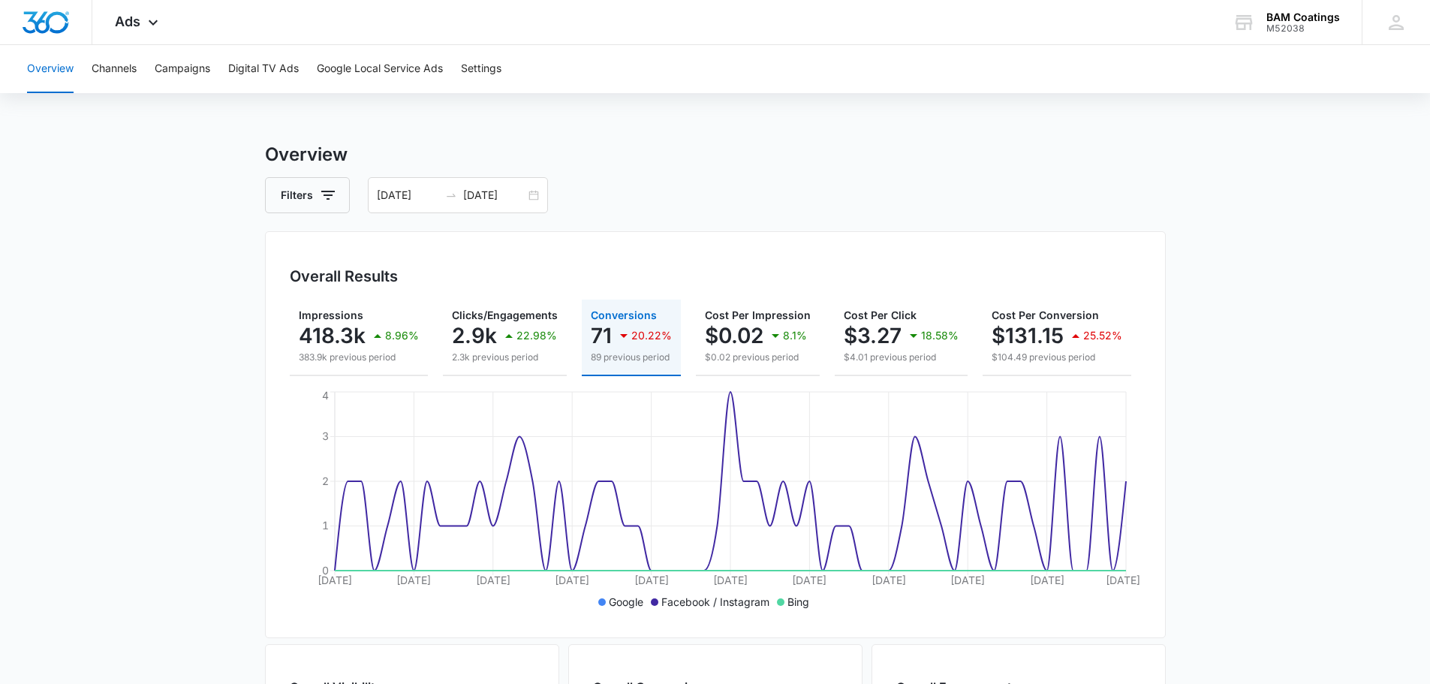
click at [191, 360] on main "Overview Filters [DATE] [DATE] Overall Results Impressions 418.3k 8.96% 383.9k …" at bounding box center [715, 680] width 1430 height 1078
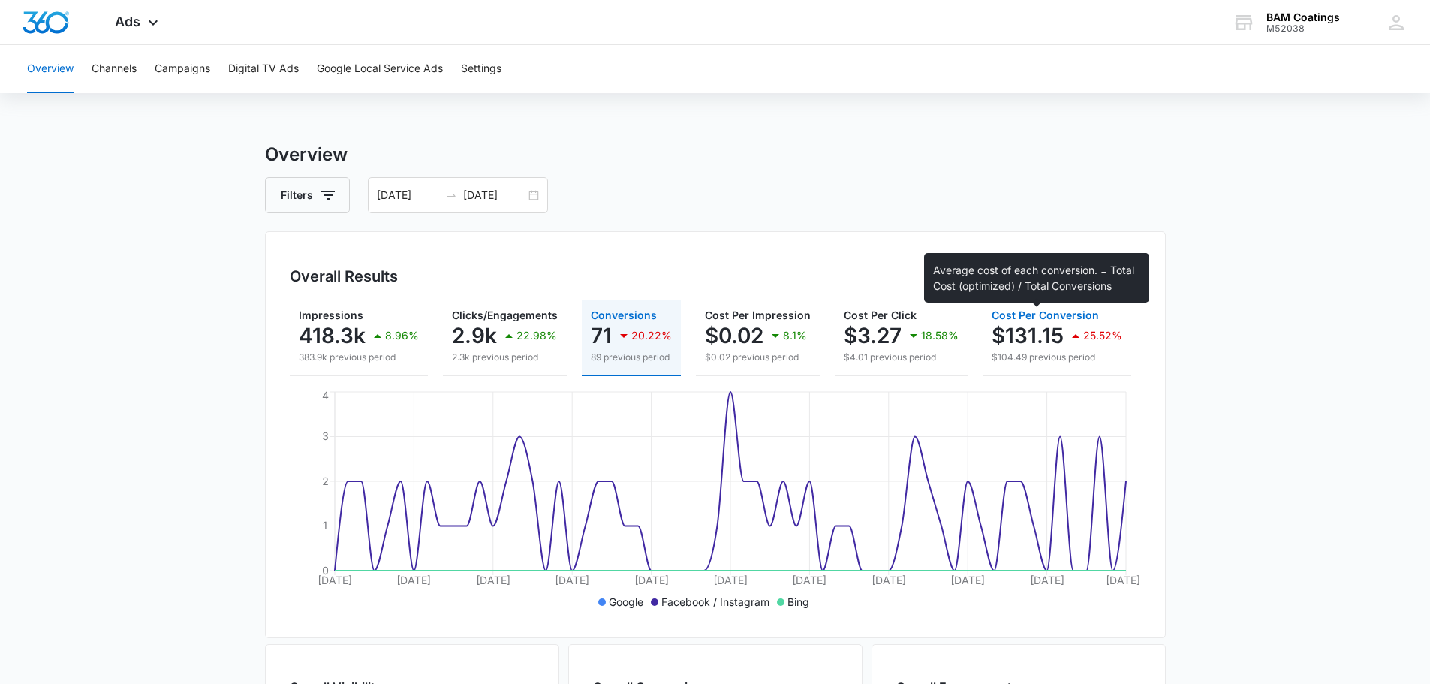
click at [1025, 319] on span "Cost Per Conversion" at bounding box center [1045, 315] width 107 height 13
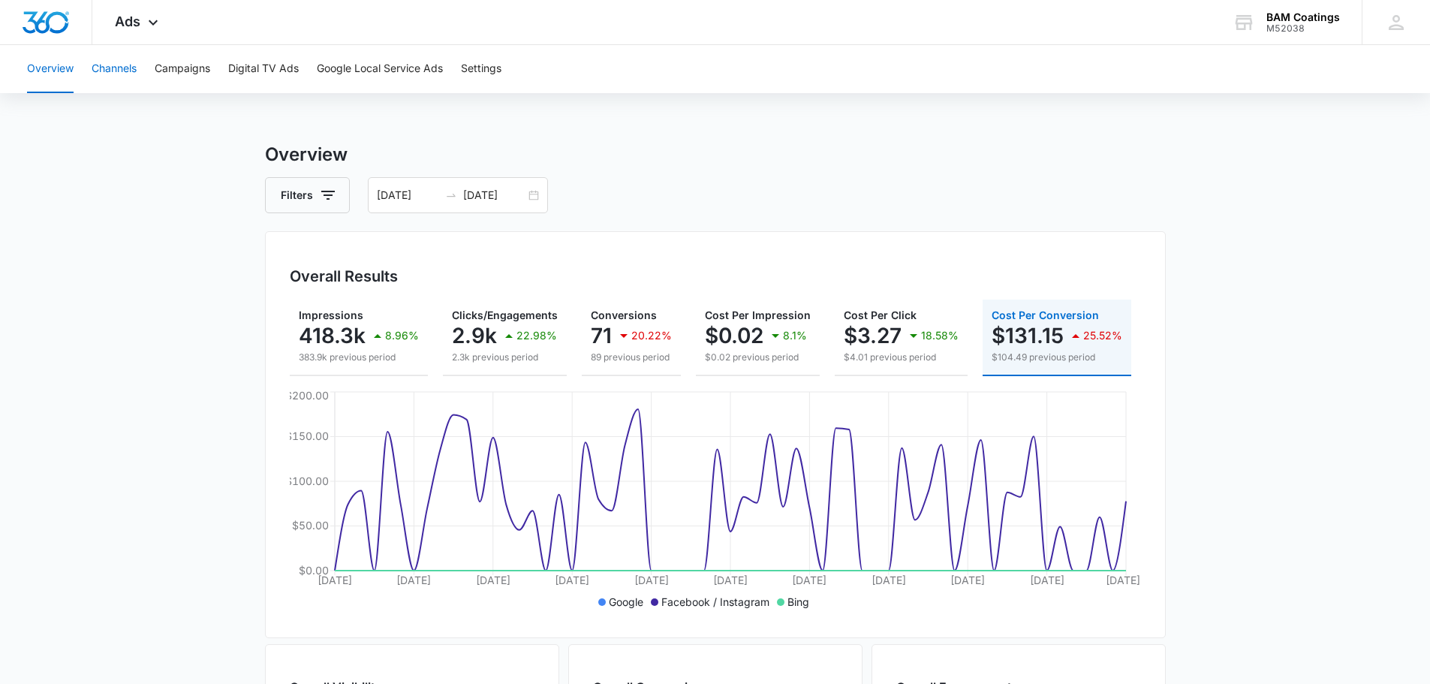
click at [113, 68] on button "Channels" at bounding box center [114, 69] width 45 height 48
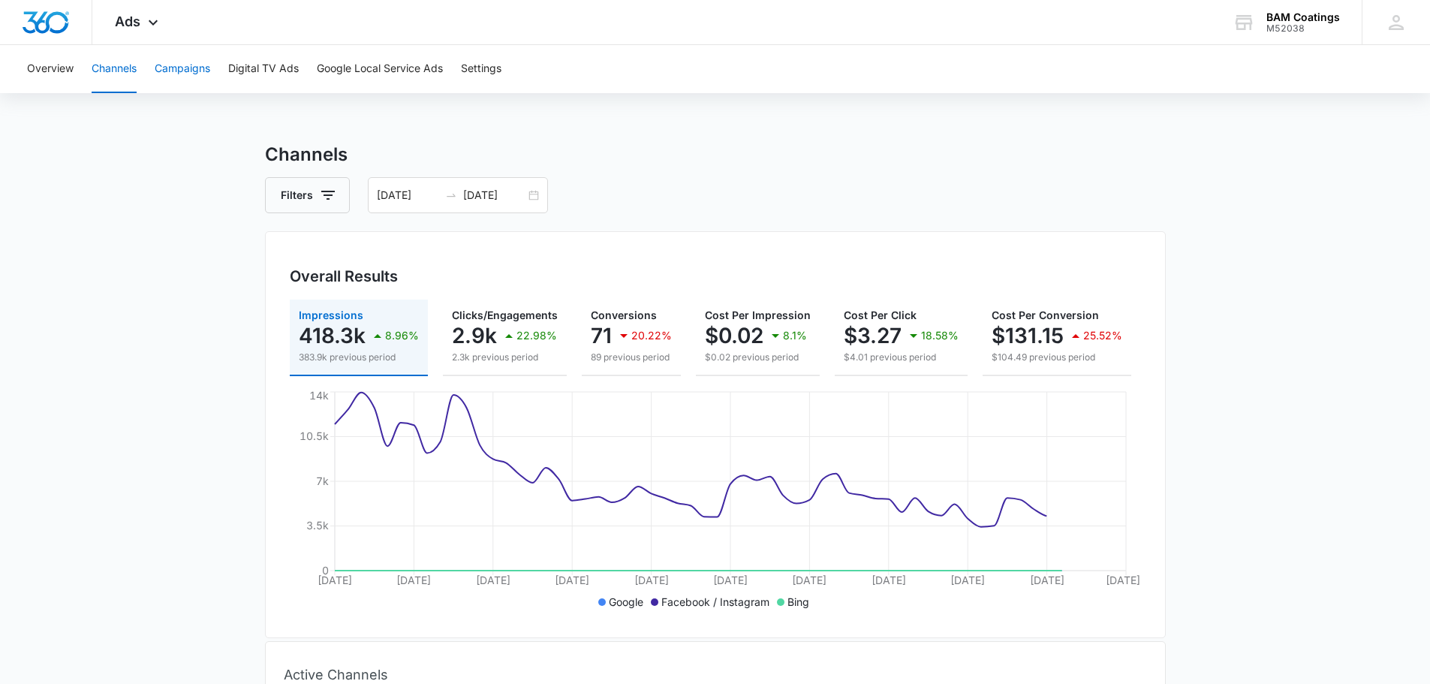
click at [179, 75] on button "Campaigns" at bounding box center [183, 69] width 56 height 48
click at [63, 74] on button "Overview" at bounding box center [50, 69] width 47 height 48
click at [152, 27] on icon at bounding box center [153, 25] width 9 height 5
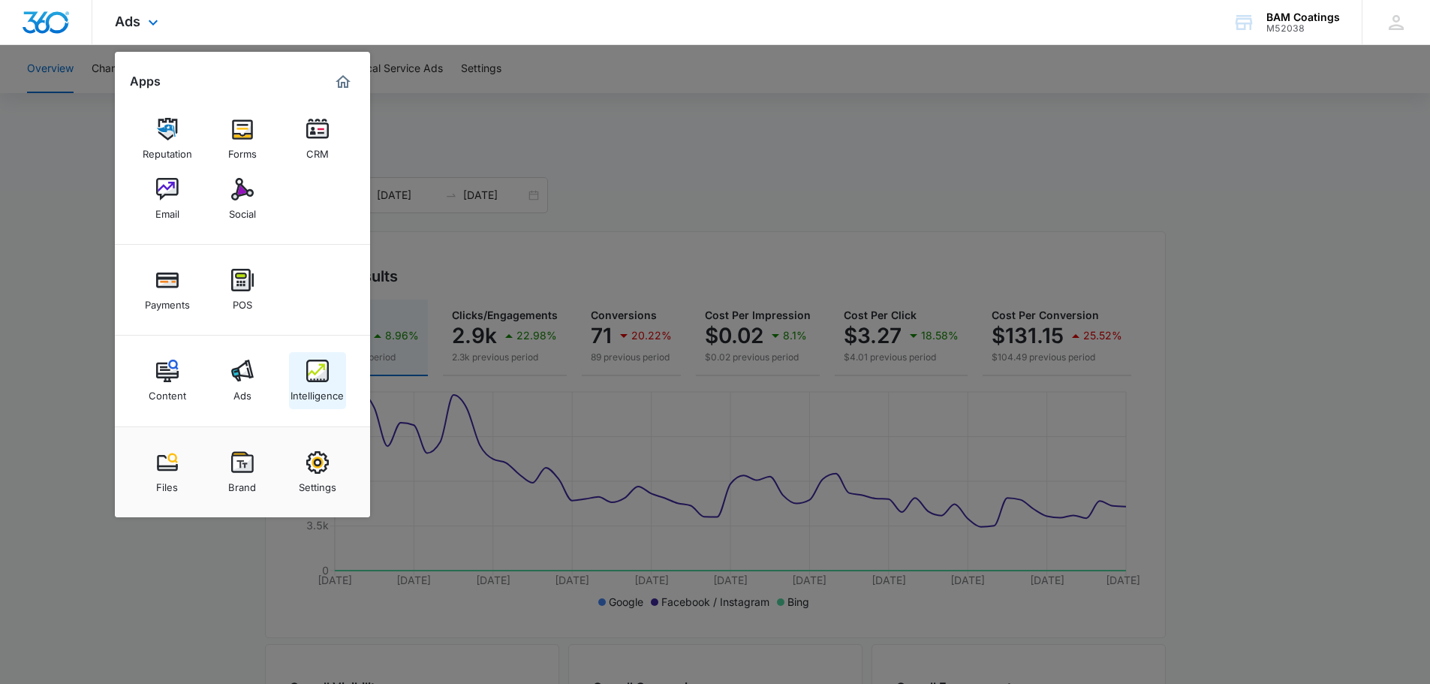
click at [318, 384] on div "Intelligence" at bounding box center [317, 392] width 53 height 20
